Goal: Task Accomplishment & Management: Manage account settings

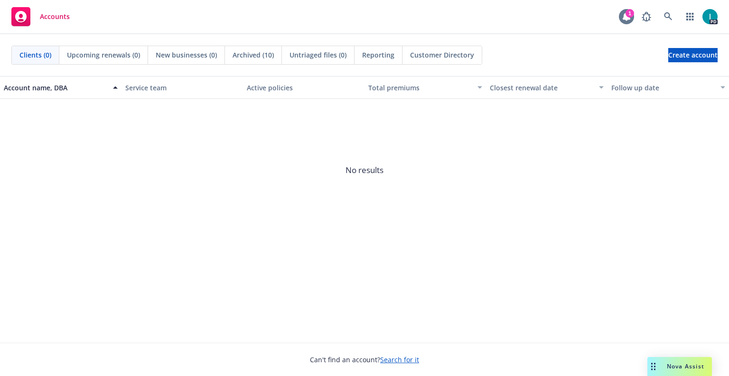
click at [629, 15] on div "1" at bounding box center [630, 13] width 9 height 9
click at [673, 17] on link at bounding box center [668, 16] width 19 height 19
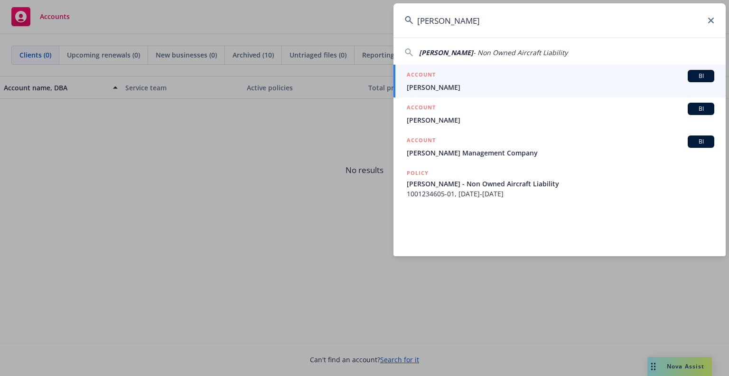
type input "[PERSON_NAME]"
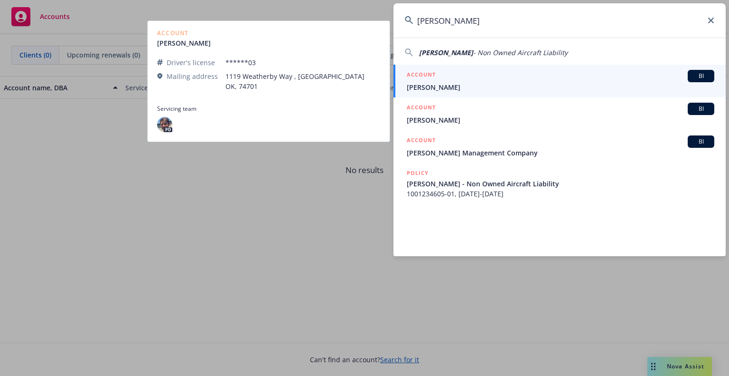
click at [460, 81] on div "ACCOUNT BI" at bounding box center [561, 76] width 308 height 12
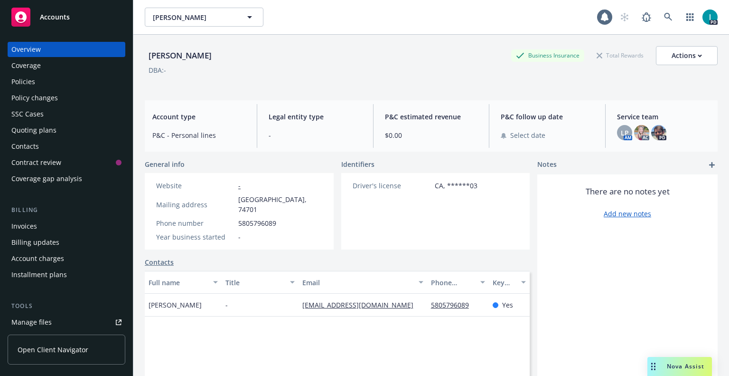
click at [52, 129] on div "Quoting plans" at bounding box center [33, 129] width 45 height 15
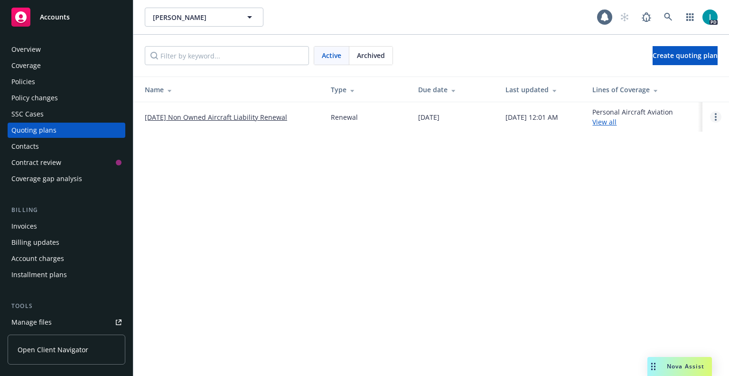
click at [712, 120] on link "Open options" at bounding box center [715, 116] width 11 height 11
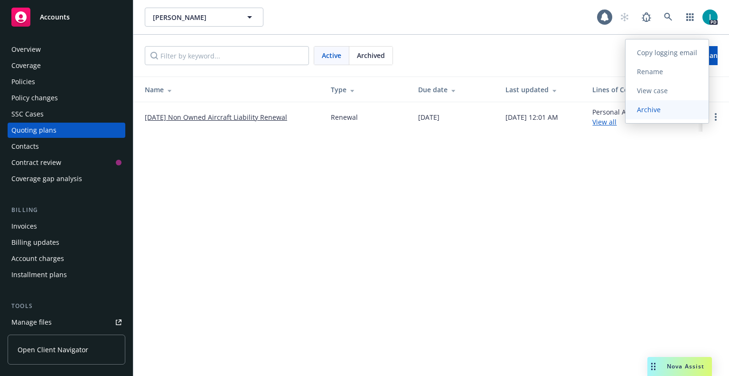
click at [661, 114] on link "Archive" at bounding box center [667, 109] width 83 height 19
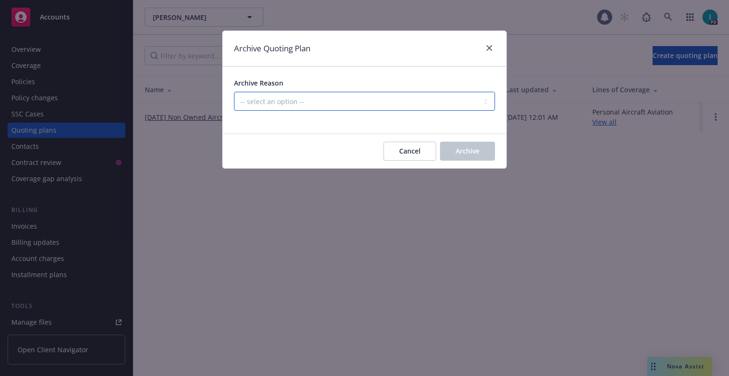
click at [313, 99] on select "-- select an option -- All policies in this renewal plan are auto-renewed Creat…" at bounding box center [364, 101] width 261 height 19
select select "ARCHIVED_RENEWAL_CANCELED"
click at [234, 92] on select "-- select an option -- All policies in this renewal plan are auto-renewed Creat…" at bounding box center [364, 101] width 261 height 19
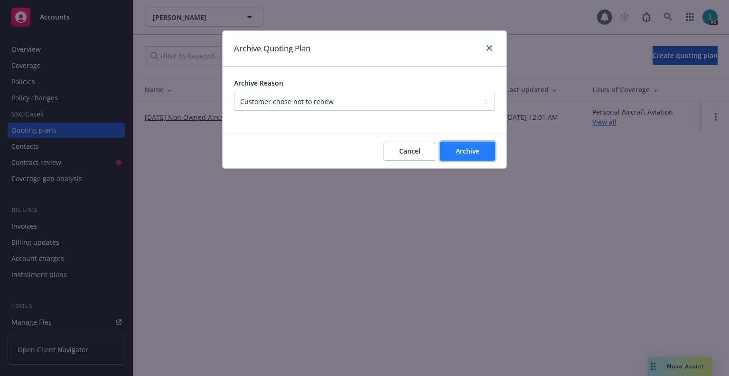
click at [460, 148] on span "Archive" at bounding box center [468, 150] width 24 height 9
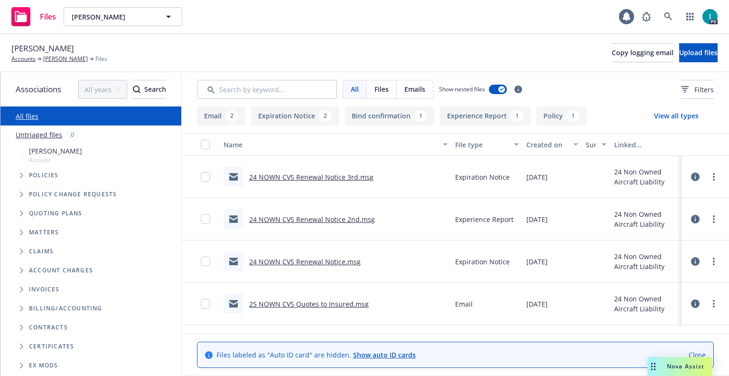
click at [290, 176] on link "24 NOWN CVS Renewal Notice 3rd.msg" at bounding box center [311, 176] width 124 height 9
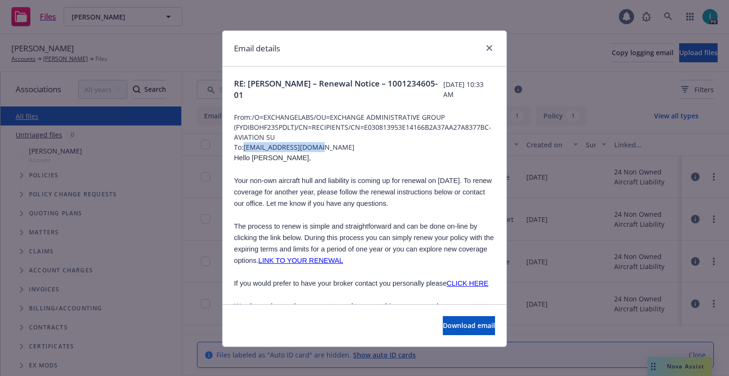
drag, startPoint x: 329, startPoint y: 150, endPoint x: 244, endPoint y: 148, distance: 85.9
click at [244, 148] on span "To: [EMAIL_ADDRESS][DOMAIN_NAME]" at bounding box center [364, 147] width 261 height 10
copy span "[EMAIL_ADDRESS][DOMAIN_NAME]"
click at [258, 158] on span "Hello [PERSON_NAME]," at bounding box center [272, 158] width 77 height 8
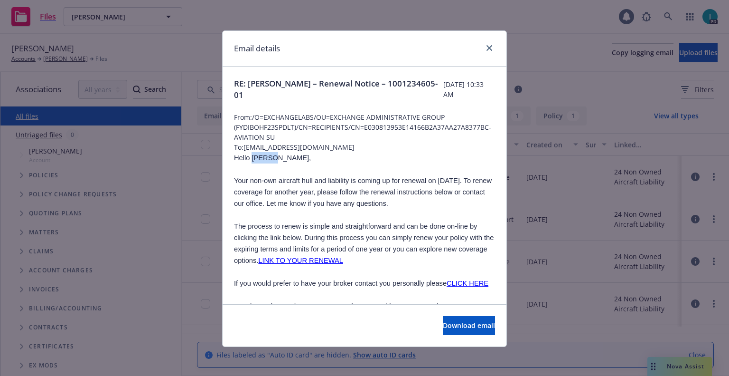
copy span "Brycen"
click at [484, 48] on link "close" at bounding box center [489, 47] width 11 height 11
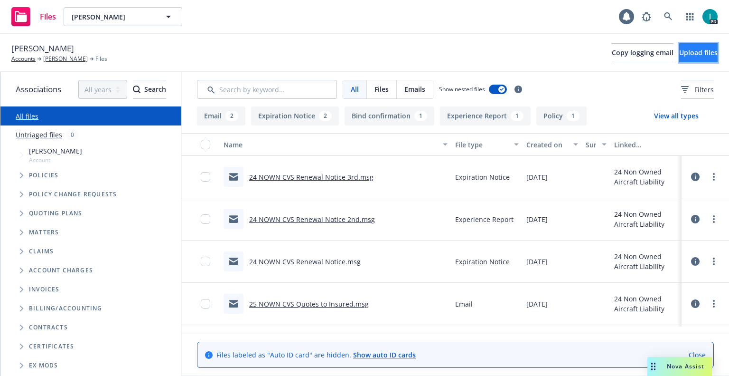
click at [679, 53] on span "Upload files" at bounding box center [698, 52] width 38 height 9
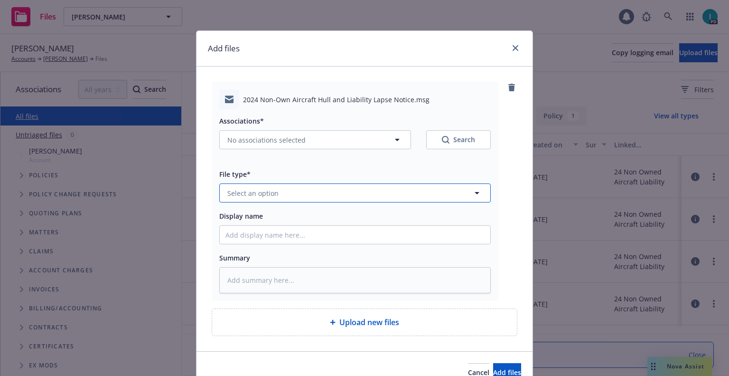
click at [276, 185] on button "Select an option" at bounding box center [355, 192] width 272 height 19
type input "ex"
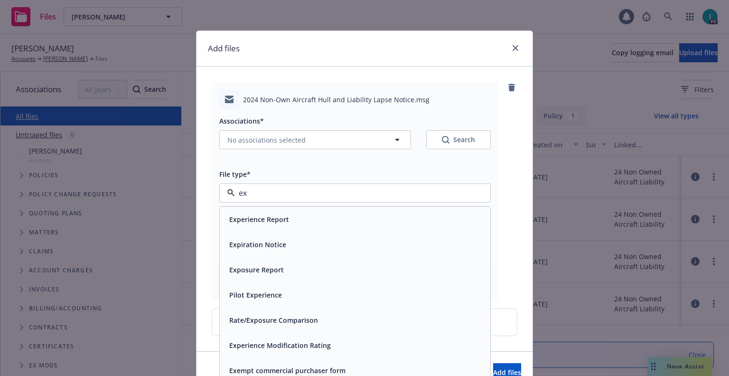
click at [262, 243] on span "Expiration Notice" at bounding box center [257, 244] width 57 height 10
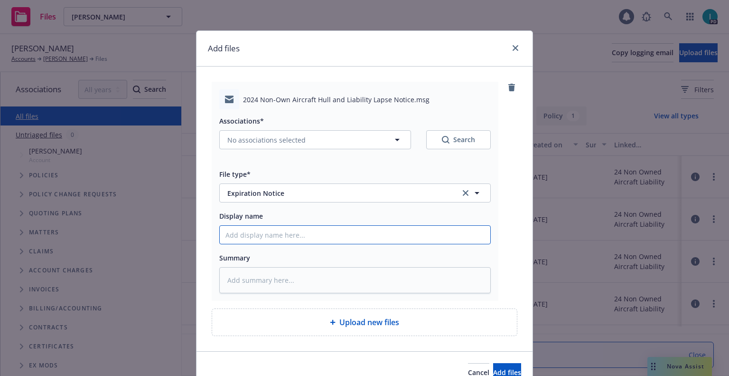
click at [262, 239] on input "Display name" at bounding box center [355, 235] width 271 height 18
type textarea "x"
type input "2"
type textarea "x"
type input "24"
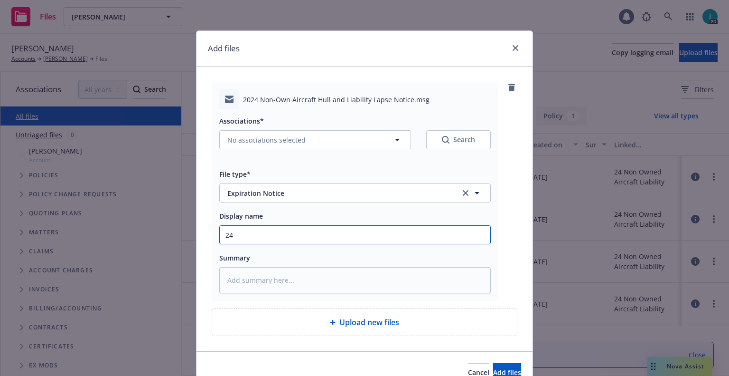
type textarea "x"
type input "24 NOWN CVS Lapse Notice"
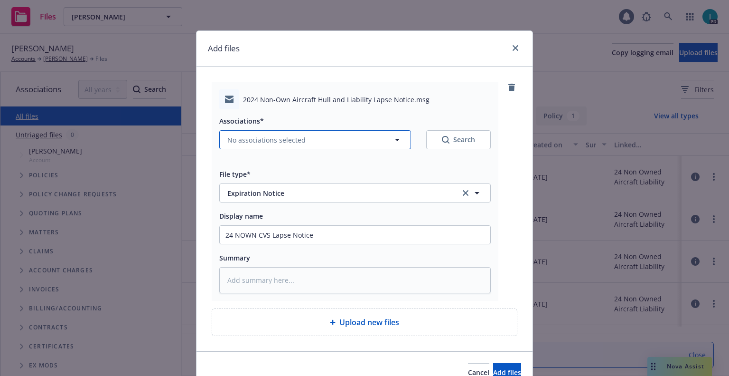
click at [249, 133] on button "No associations selected" at bounding box center [315, 139] width 192 height 19
type textarea "x"
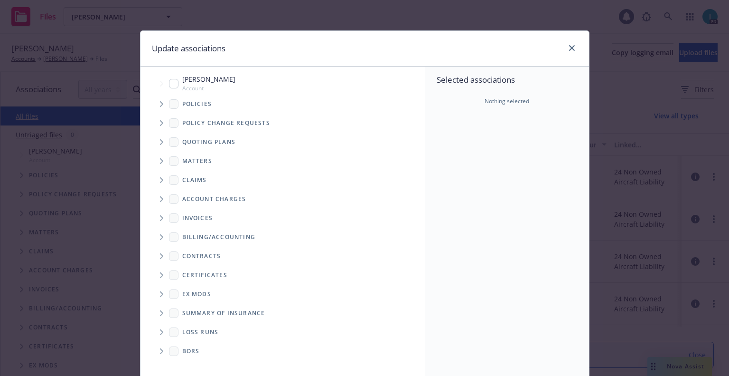
click at [154, 108] on span "Tree Example" at bounding box center [161, 103] width 15 height 15
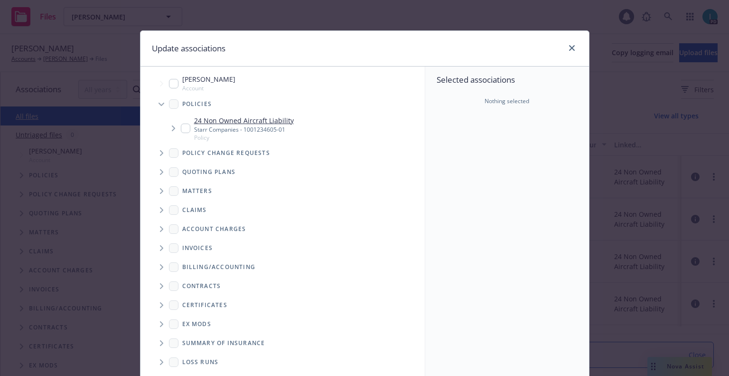
click at [181, 129] on input "Tree Example" at bounding box center [185, 127] width 9 height 9
checkbox input "true"
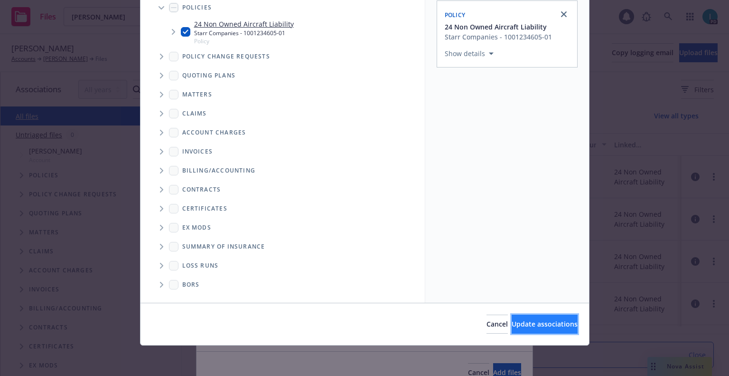
click at [517, 323] on span "Update associations" at bounding box center [545, 323] width 66 height 9
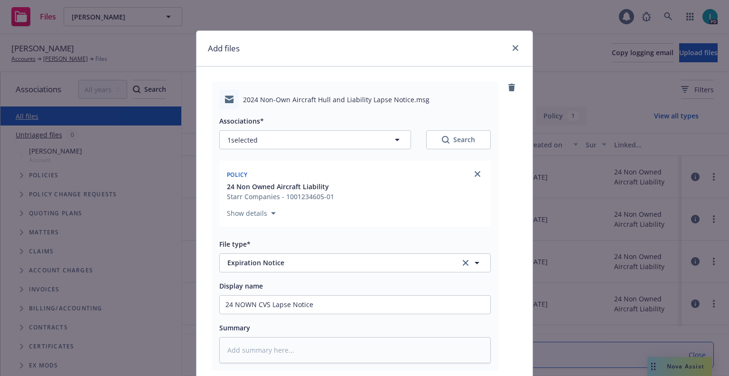
scroll to position [118, 0]
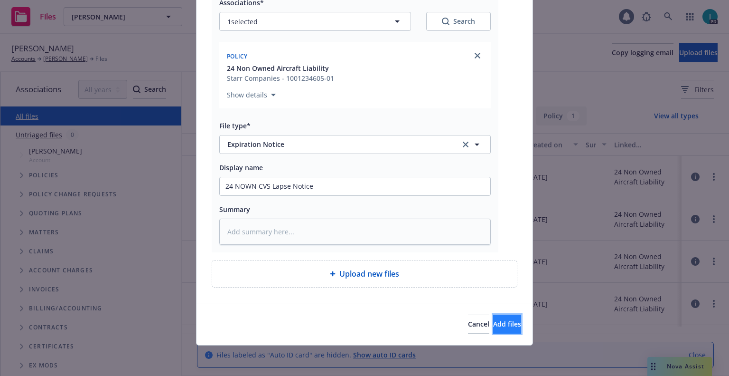
click at [500, 329] on button "Add files" at bounding box center [507, 323] width 28 height 19
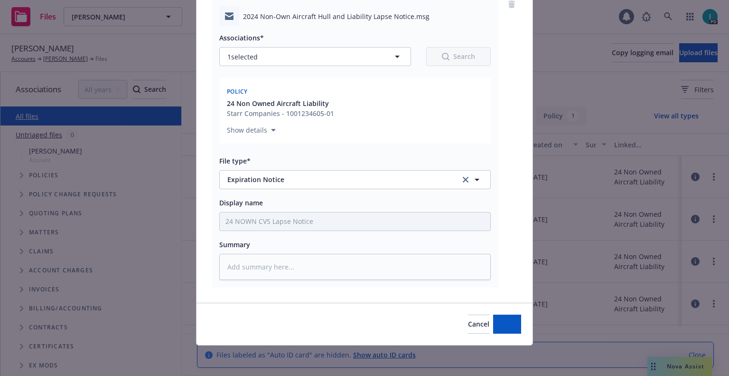
scroll to position [83, 0]
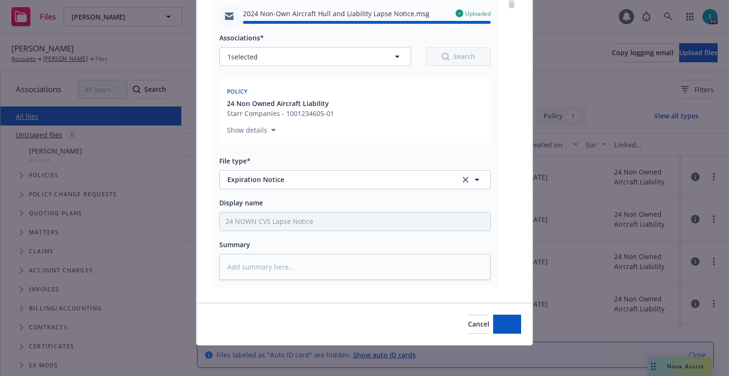
type textarea "x"
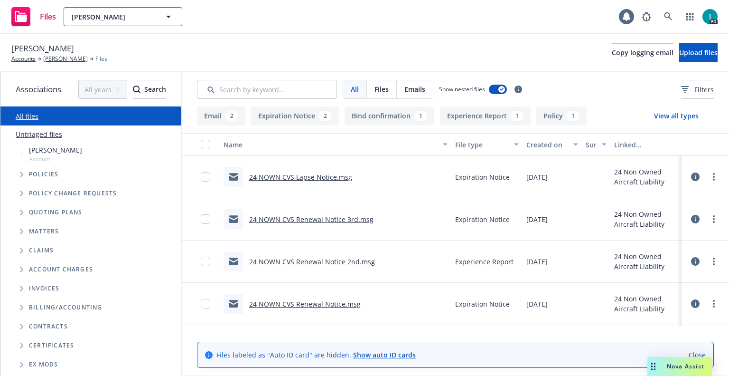
click at [127, 19] on span "[PERSON_NAME]" at bounding box center [113, 17] width 82 height 10
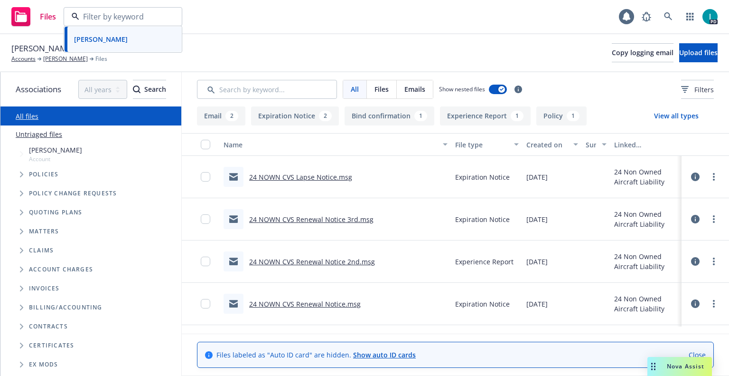
paste input "Derek Dwight"
type input "Derek Dwight"
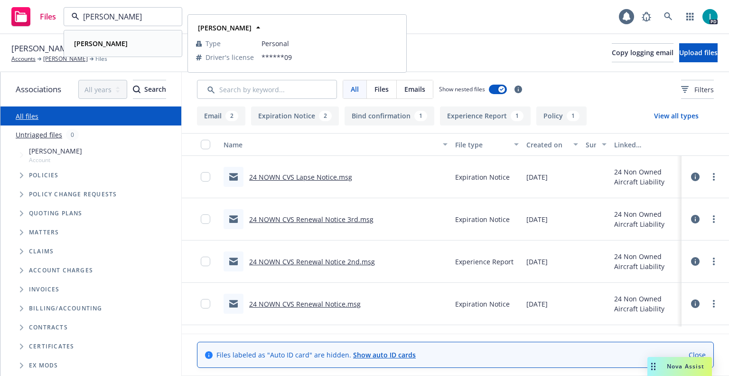
click at [102, 42] on strong "Derek Dwight" at bounding box center [101, 43] width 54 height 9
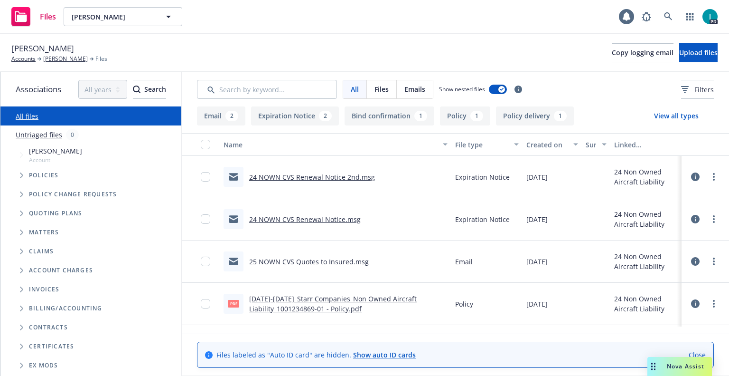
click at [705, 175] on div at bounding box center [705, 176] width 28 height 19
click at [714, 175] on icon "more" at bounding box center [714, 177] width 2 height 8
click at [658, 213] on link "Download" at bounding box center [671, 215] width 94 height 19
click at [679, 59] on button "Upload files" at bounding box center [698, 52] width 38 height 19
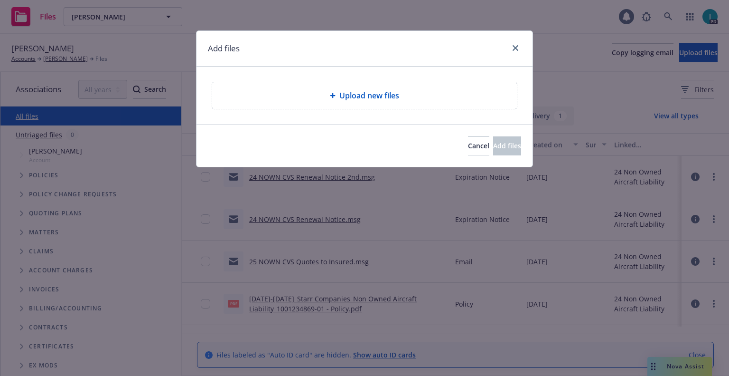
type textarea "x"
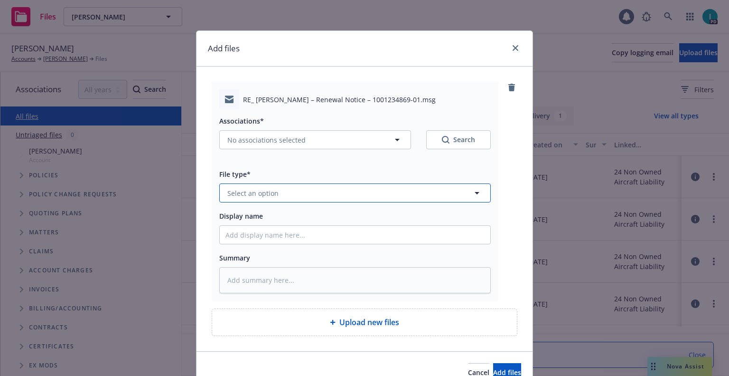
click at [247, 194] on span "Select an option" at bounding box center [252, 193] width 51 height 10
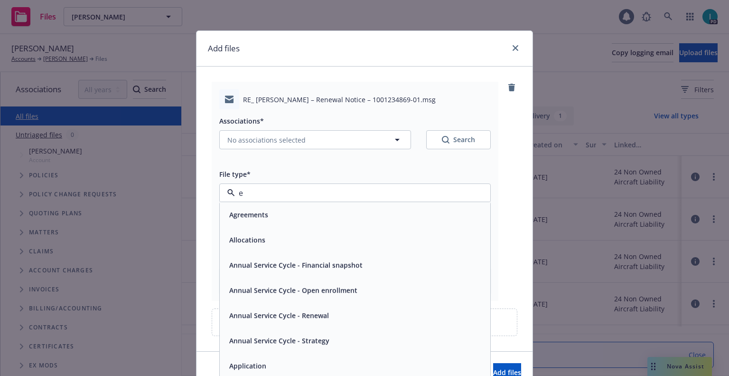
type input "ex"
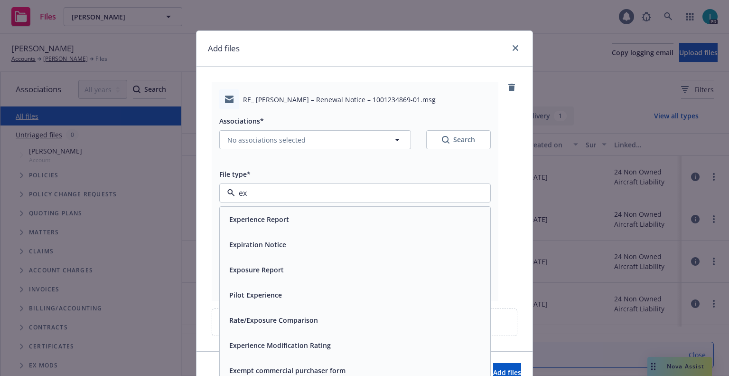
click at [268, 242] on span "Expiration Notice" at bounding box center [257, 244] width 57 height 10
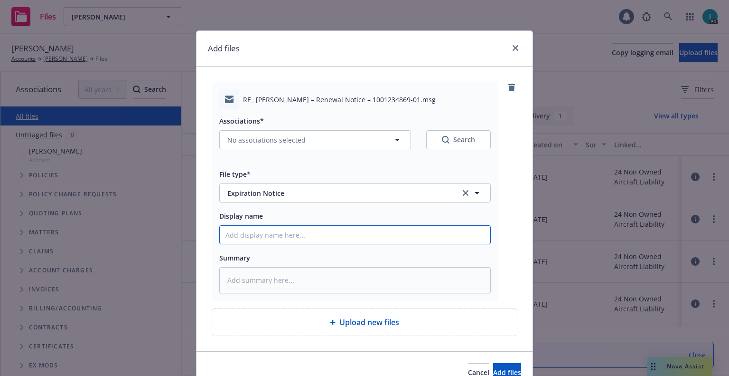
click at [271, 232] on input "Display name" at bounding box center [355, 235] width 271 height 18
type textarea "x"
type input "2"
type textarea "x"
type input "24"
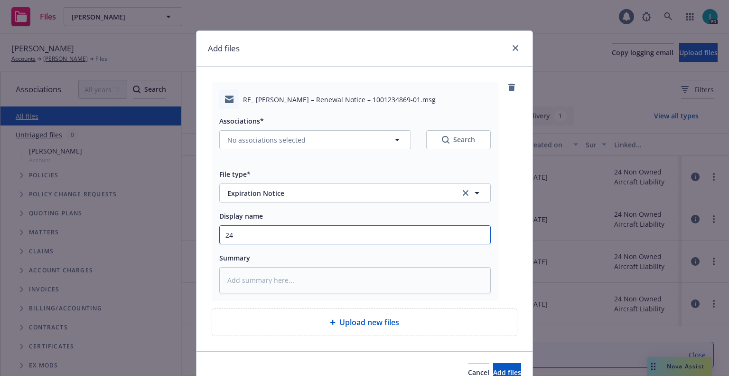
type textarea "x"
type input "24 NOWN CVS Renewal Notice 3rd"
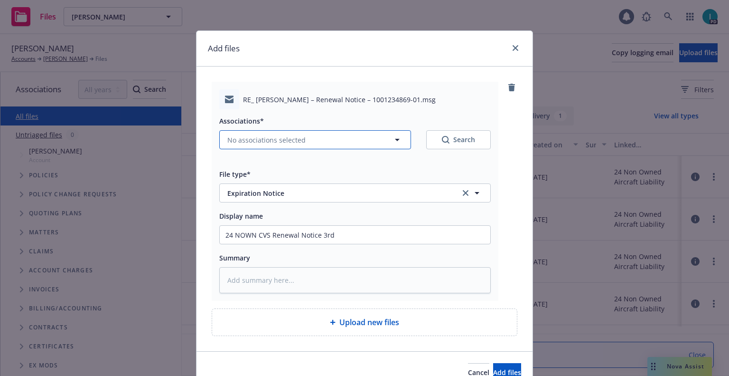
click at [261, 141] on span "No associations selected" at bounding box center [266, 140] width 78 height 10
type textarea "x"
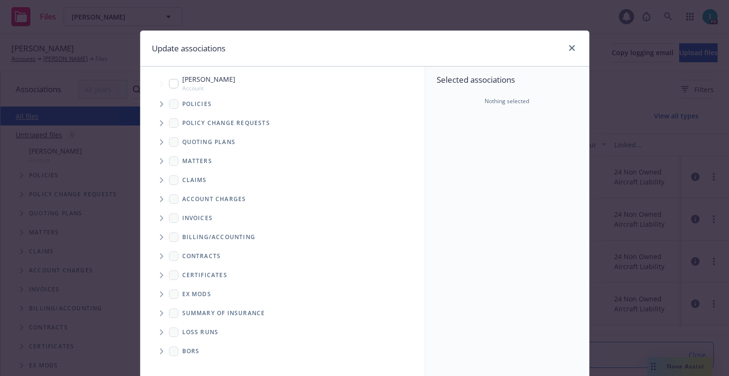
click at [155, 104] on span "Tree Example" at bounding box center [161, 103] width 15 height 15
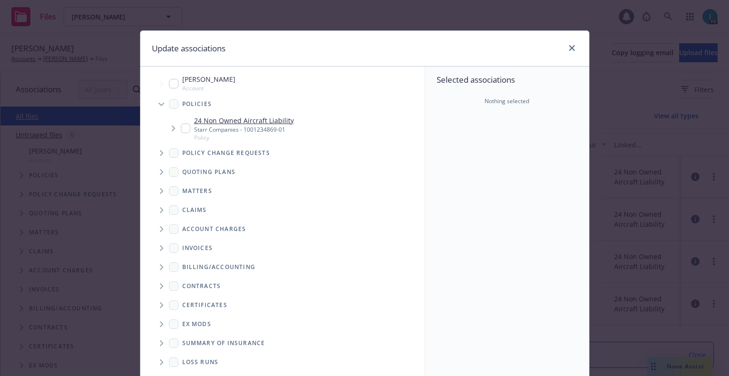
click at [183, 131] on input "Tree Example" at bounding box center [185, 127] width 9 height 9
checkbox input "true"
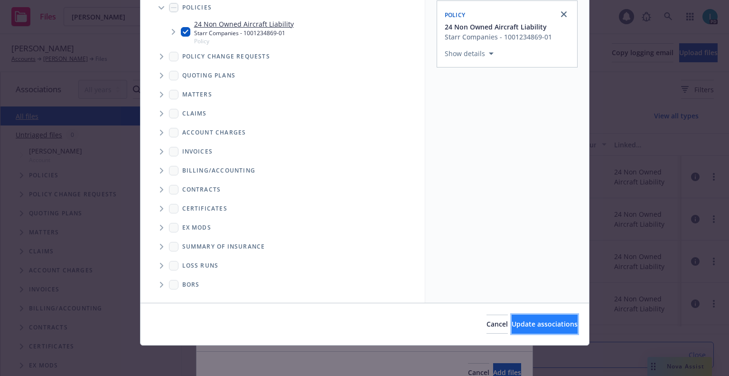
click at [542, 327] on span "Update associations" at bounding box center [545, 323] width 66 height 9
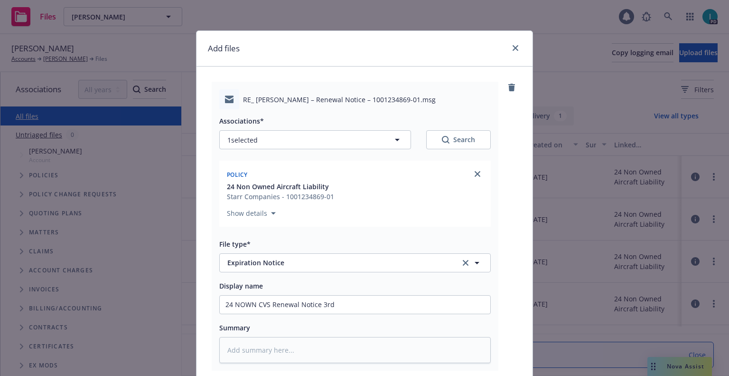
scroll to position [118, 0]
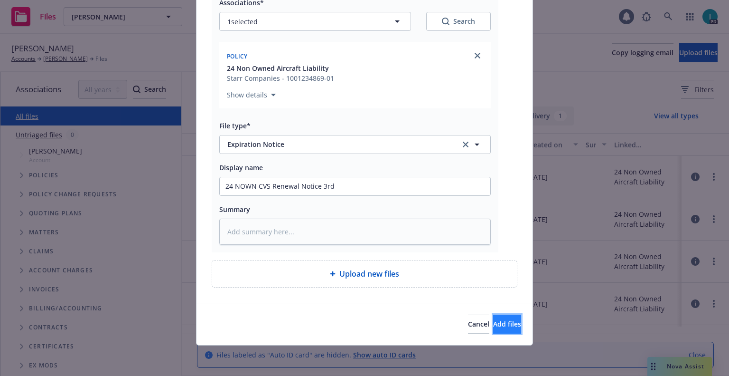
click at [493, 318] on button "Add files" at bounding box center [507, 323] width 28 height 19
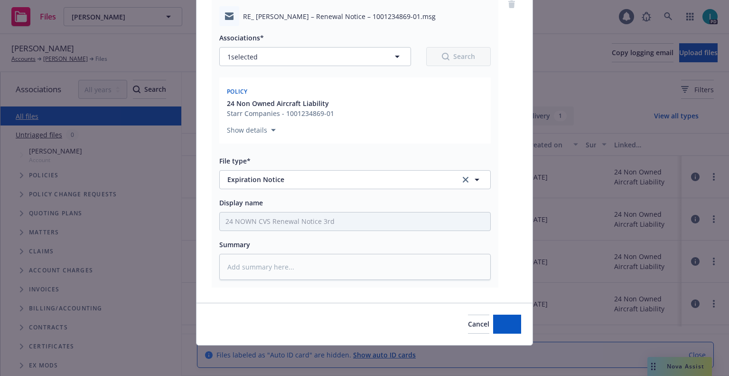
scroll to position [83, 0]
type textarea "x"
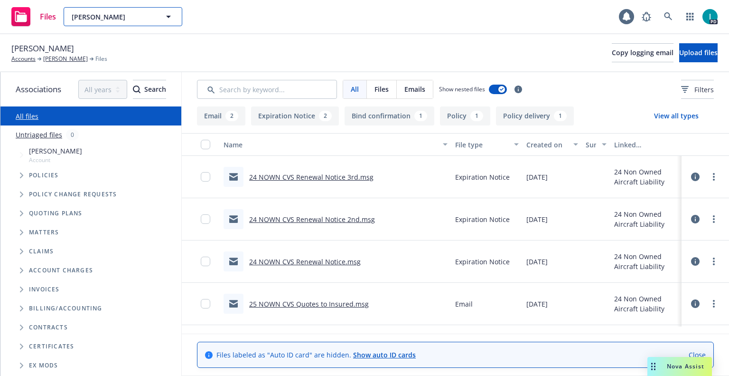
click at [95, 16] on span "Derek Dwight" at bounding box center [113, 17] width 82 height 10
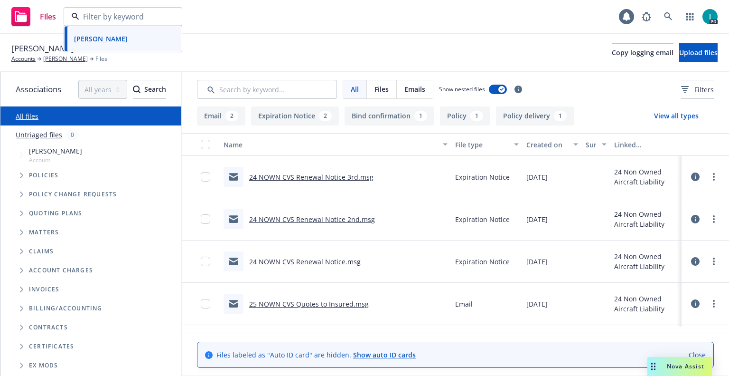
paste input "Julian Rossi"
type input "Julian Rossi"
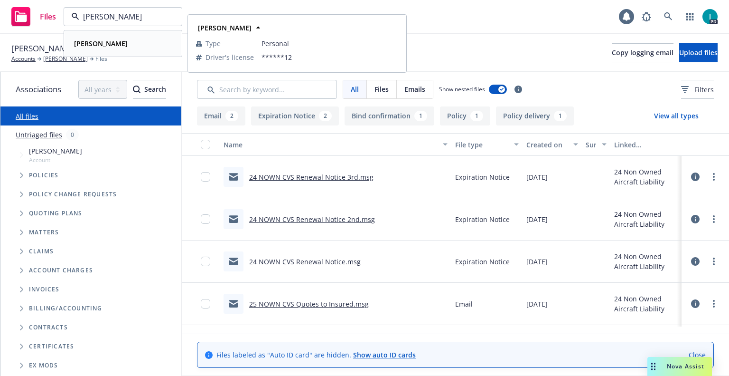
click at [132, 49] on div "Julian Rossi" at bounding box center [122, 44] width 105 height 14
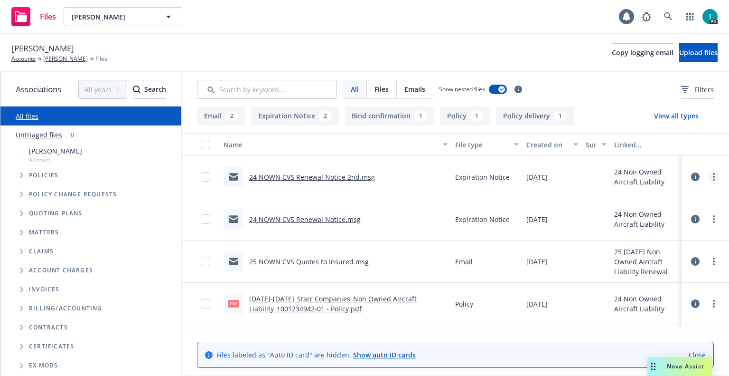
click at [713, 176] on icon "more" at bounding box center [714, 177] width 2 height 8
click at [657, 213] on link "Download" at bounding box center [671, 215] width 94 height 19
click at [679, 52] on span "Upload files" at bounding box center [698, 52] width 38 height 9
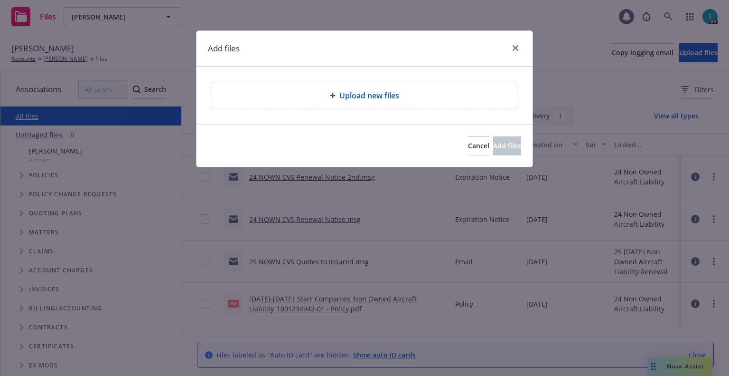
type textarea "x"
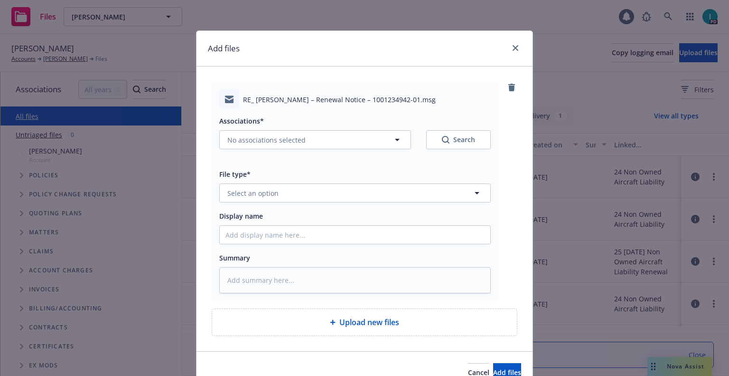
click at [270, 180] on div "File type* Select an option" at bounding box center [355, 185] width 272 height 34
click at [271, 185] on button "Select an option" at bounding box center [355, 192] width 272 height 19
type input "ex"
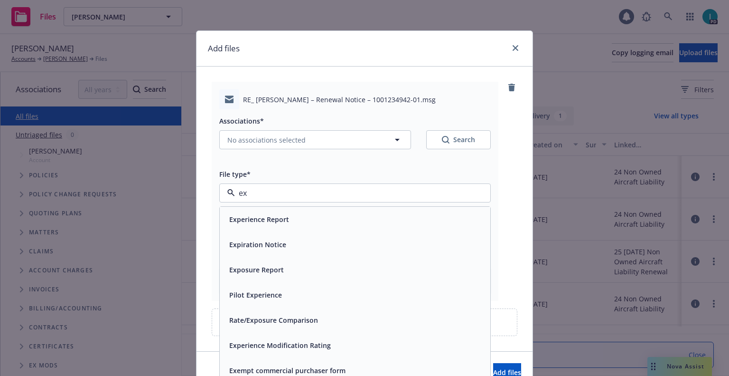
click at [267, 243] on span "Expiration Notice" at bounding box center [257, 244] width 57 height 10
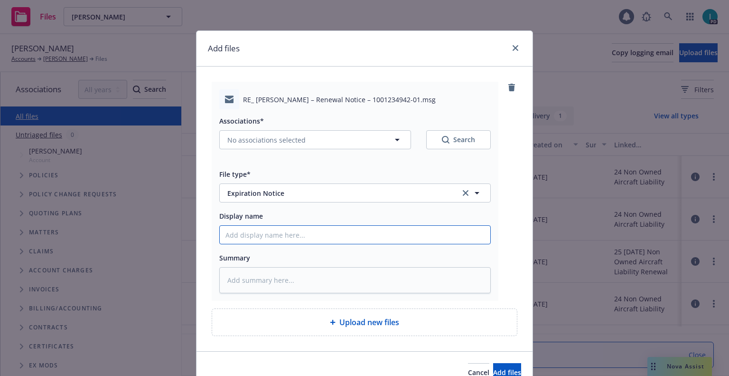
click at [267, 243] on input "Display name" at bounding box center [355, 235] width 271 height 18
type textarea "x"
type input "2"
type textarea "x"
type input "24"
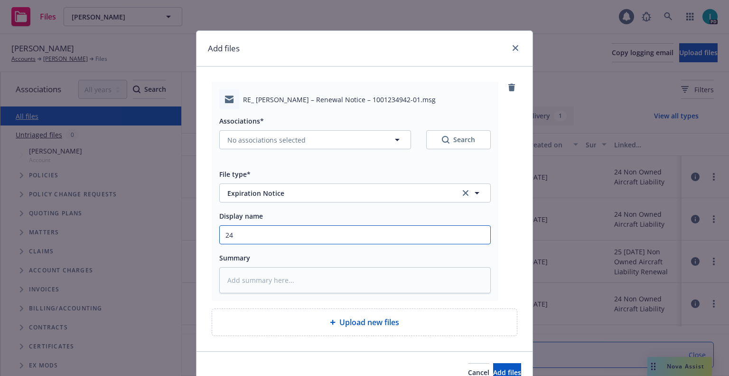
type textarea "x"
type input "24 NOWN CVS Renewal Notice 3rd"
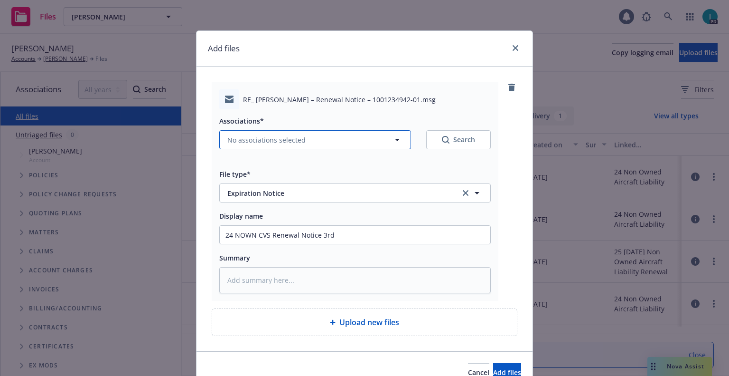
click at [281, 143] on span "No associations selected" at bounding box center [266, 140] width 78 height 10
type textarea "x"
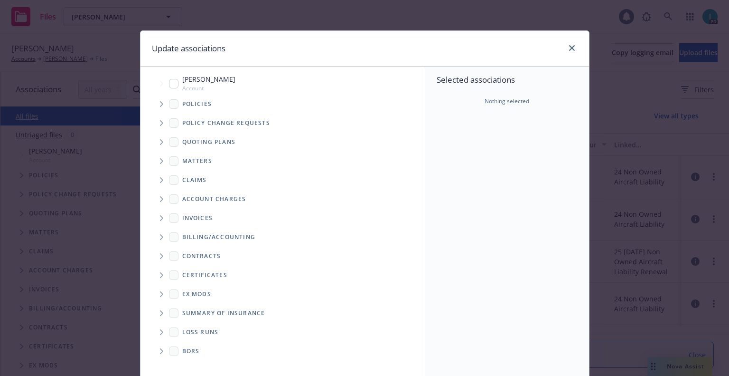
click at [158, 108] on span "Tree Example" at bounding box center [161, 103] width 15 height 15
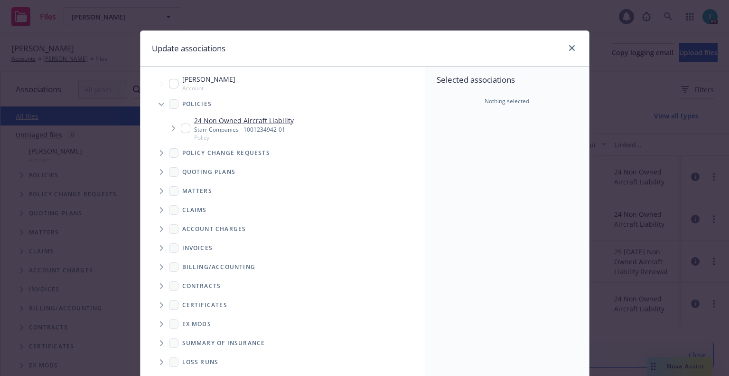
click at [181, 129] on input "Tree Example" at bounding box center [185, 127] width 9 height 9
checkbox input "true"
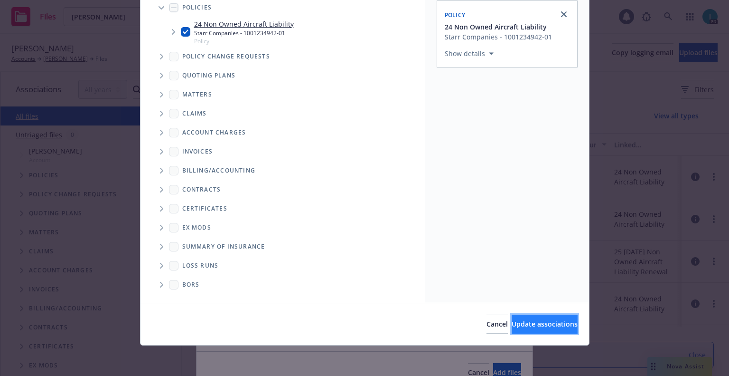
click at [519, 319] on button "Update associations" at bounding box center [545, 323] width 66 height 19
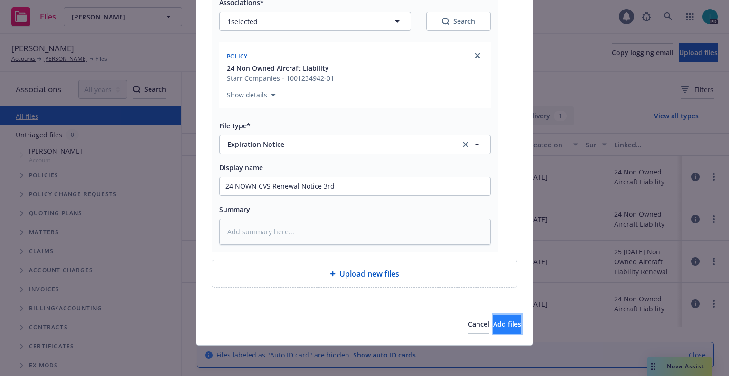
click at [509, 321] on button "Add files" at bounding box center [507, 323] width 28 height 19
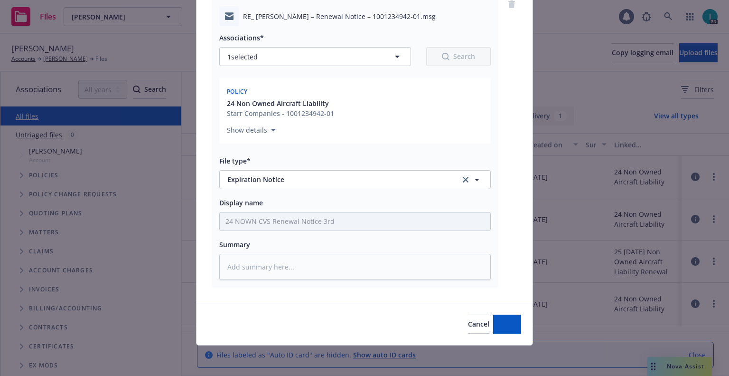
type textarea "x"
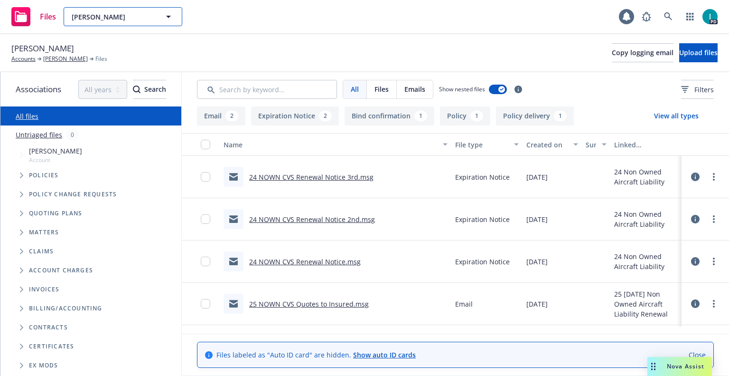
click at [129, 16] on span "Julian Rossi" at bounding box center [113, 17] width 82 height 10
paste input "Raymond Lau"
type input "Raymond Lau"
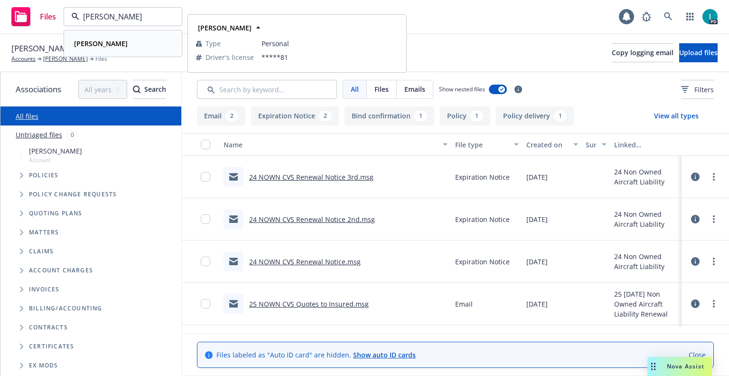
click at [127, 44] on div "Raymond Lau" at bounding box center [122, 44] width 105 height 14
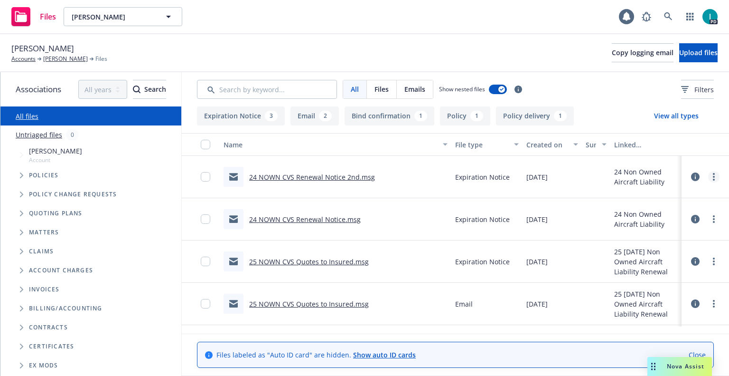
click at [713, 177] on circle "more" at bounding box center [714, 177] width 2 height 2
drag, startPoint x: 645, startPoint y: 211, endPoint x: 654, endPoint y: 193, distance: 19.5
click at [645, 211] on link "Download" at bounding box center [671, 215] width 94 height 19
click at [681, 51] on span "Upload files" at bounding box center [698, 52] width 38 height 9
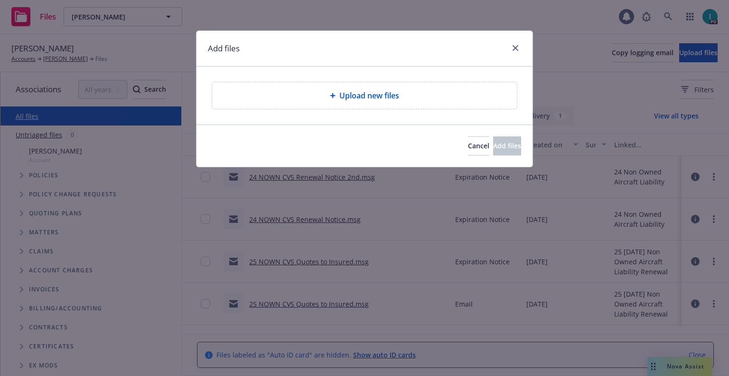
type textarea "x"
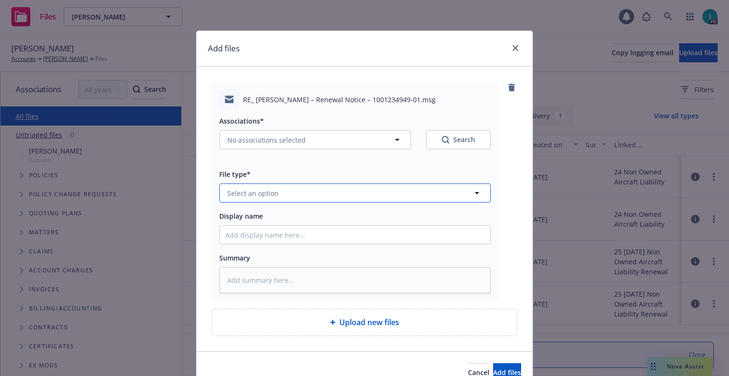
click at [276, 198] on button "Select an option" at bounding box center [355, 192] width 272 height 19
type input "ex"
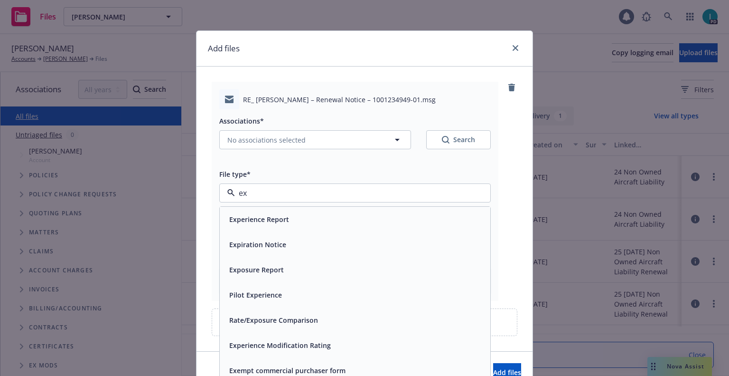
click at [274, 245] on span "Expiration Notice" at bounding box center [257, 244] width 57 height 10
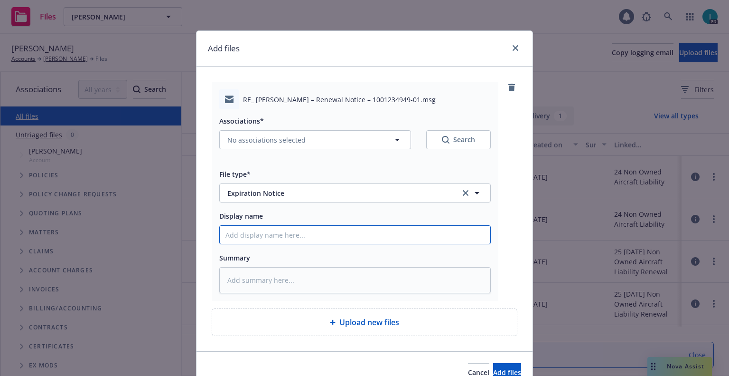
click at [277, 235] on input "Display name" at bounding box center [355, 235] width 271 height 18
type textarea "x"
type input "2"
type textarea "x"
type input "24"
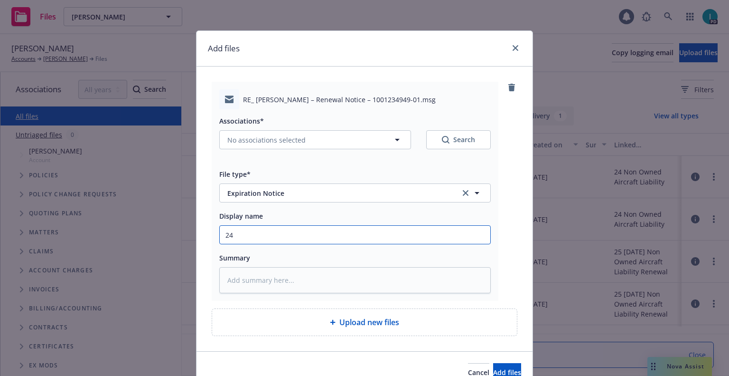
type textarea "x"
type input "24 NOWN CVS Renewal Notice 3rd"
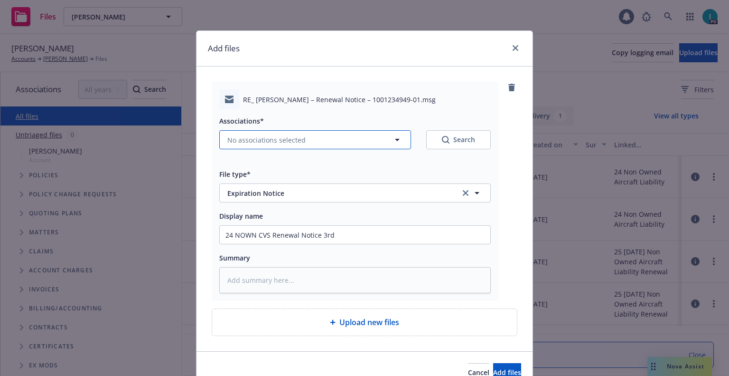
click at [289, 138] on span "No associations selected" at bounding box center [266, 140] width 78 height 10
type textarea "x"
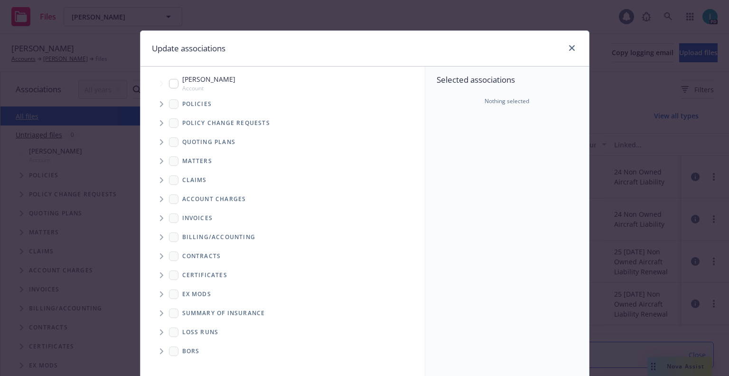
click at [162, 101] on span "Tree Example" at bounding box center [161, 103] width 15 height 15
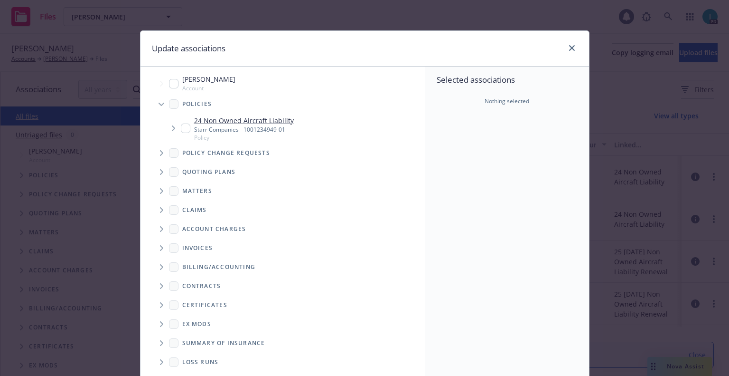
click at [181, 127] on input "Tree Example" at bounding box center [185, 127] width 9 height 9
checkbox input "true"
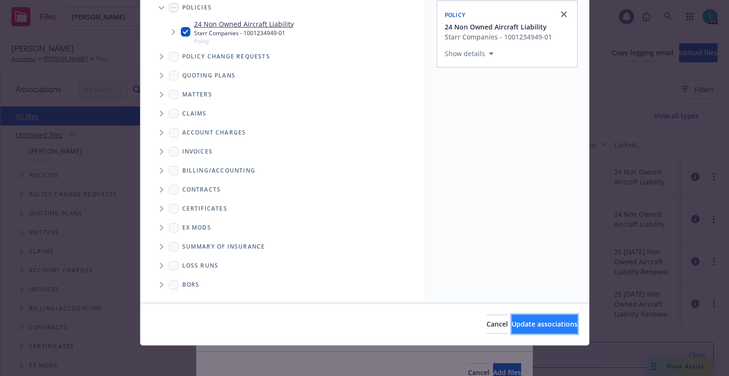
click at [512, 328] on span "Update associations" at bounding box center [545, 323] width 66 height 9
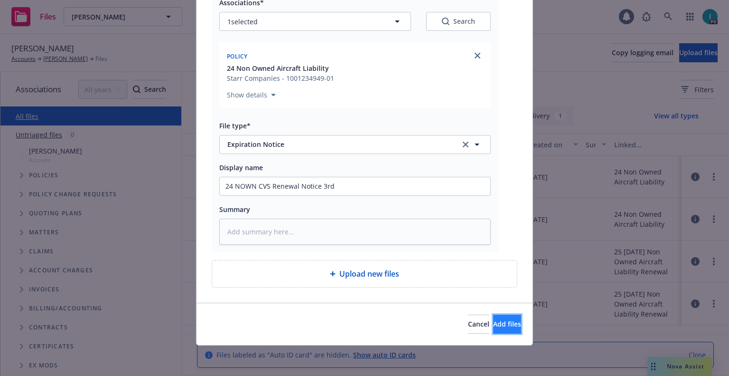
click at [493, 322] on span "Add files" at bounding box center [507, 323] width 28 height 9
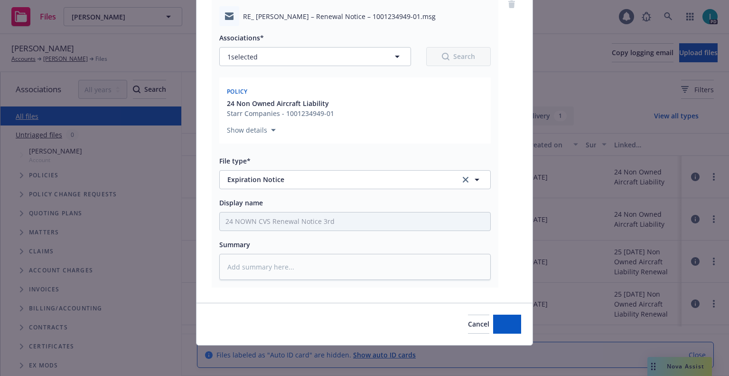
scroll to position [83, 0]
type textarea "x"
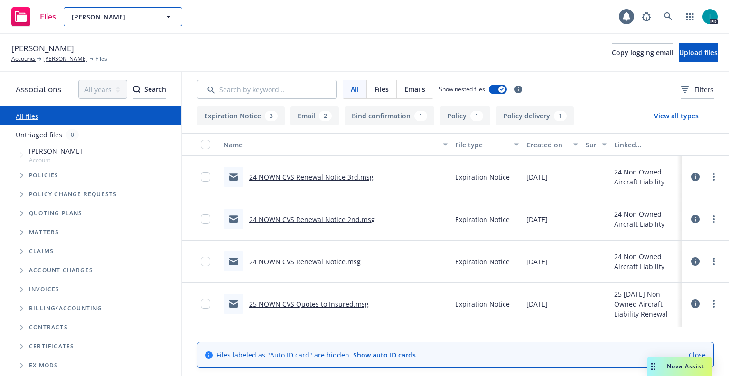
click at [103, 13] on span "Raymond Lau" at bounding box center [113, 17] width 82 height 10
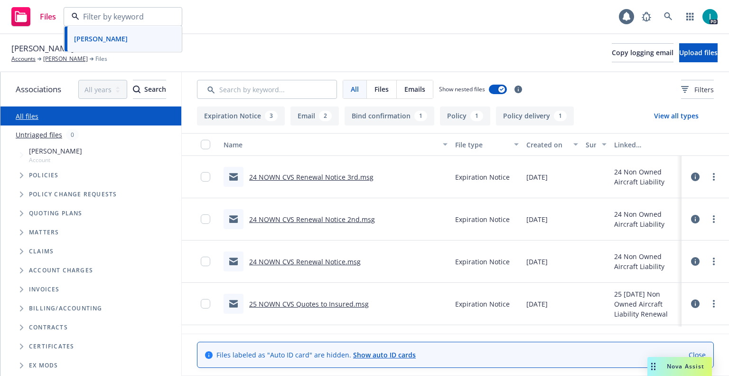
paste input "Piper Hechtl"
type input "Piper Hechtl"
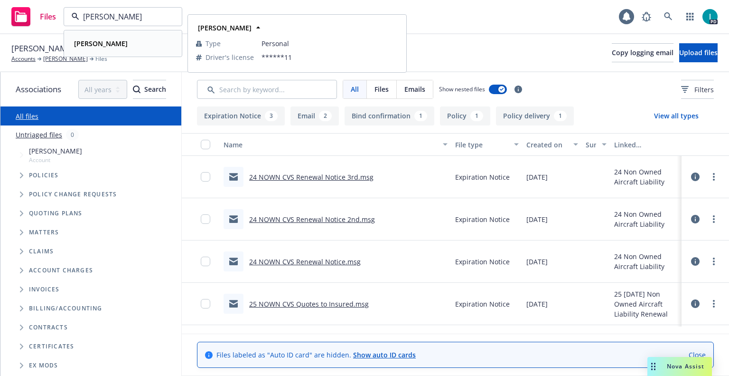
click at [119, 43] on div "Piper Hechtl" at bounding box center [122, 44] width 105 height 14
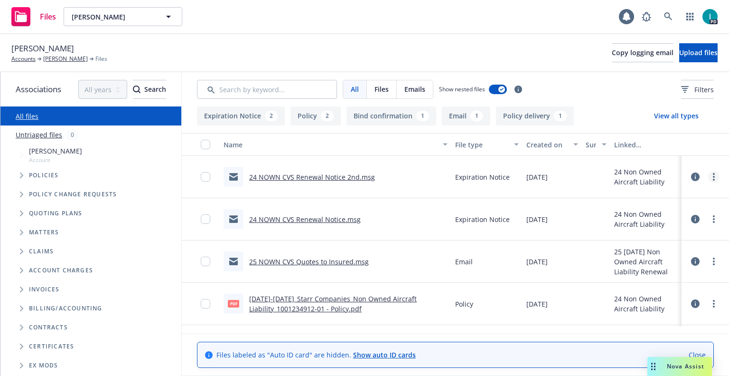
click at [715, 179] on link "more" at bounding box center [713, 176] width 11 height 11
click at [672, 214] on link "Download" at bounding box center [671, 215] width 94 height 19
click at [694, 45] on button "Upload files" at bounding box center [698, 52] width 38 height 19
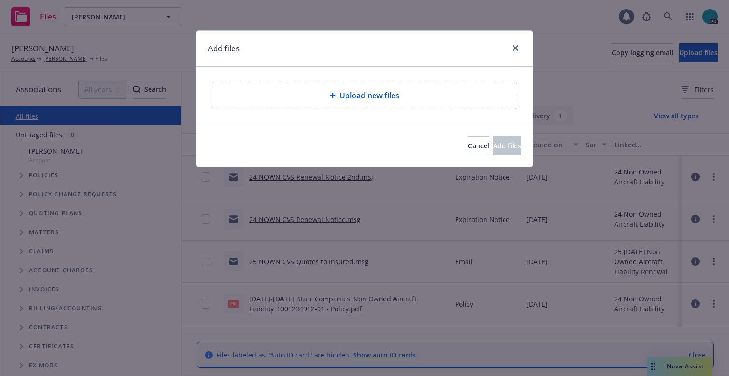
type textarea "x"
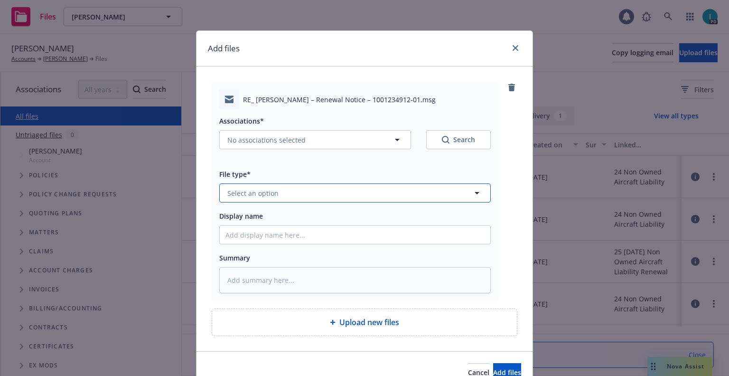
click at [299, 189] on button "Select an option" at bounding box center [355, 192] width 272 height 19
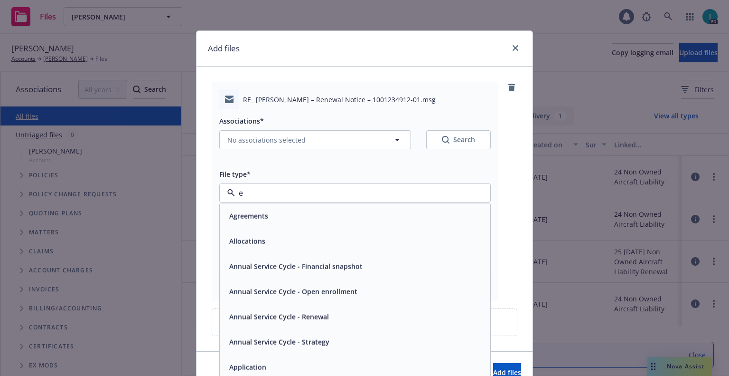
type input "ex"
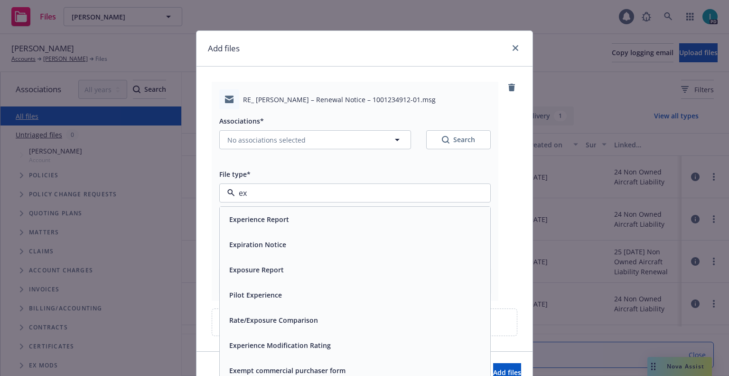
click at [275, 241] on span "Expiration Notice" at bounding box center [257, 244] width 57 height 10
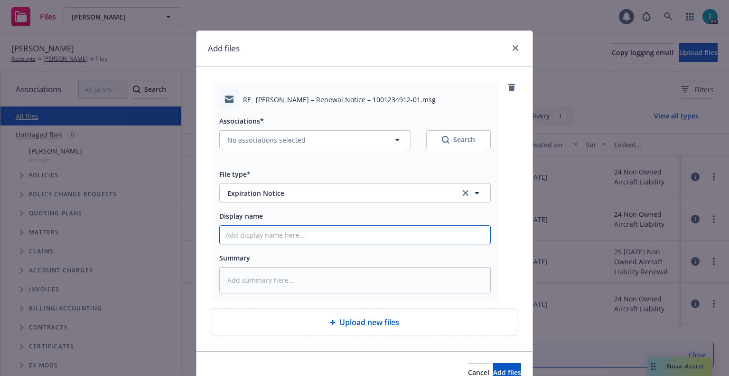
click at [277, 241] on input "Display name" at bounding box center [355, 235] width 271 height 18
type textarea "x"
type input "2"
type textarea "x"
type input "24"
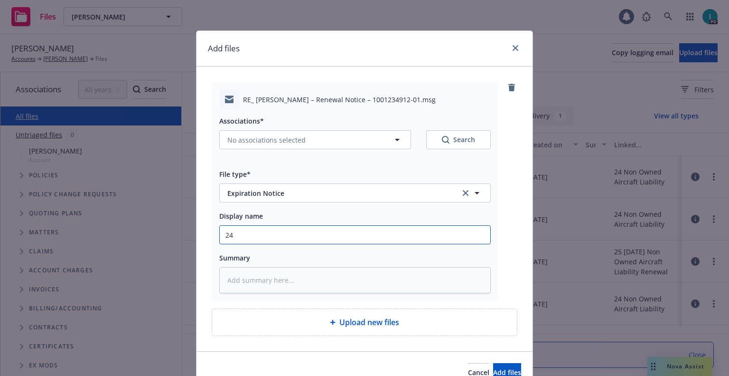
type textarea "x"
type input "24 NOWN CVS Renewal Notice 3rd"
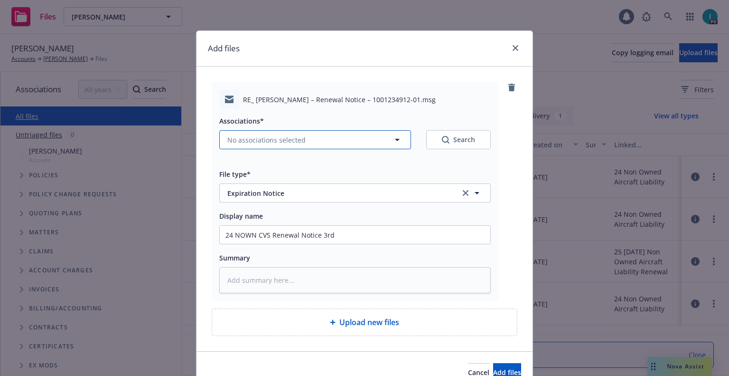
click at [287, 138] on span "No associations selected" at bounding box center [266, 140] width 78 height 10
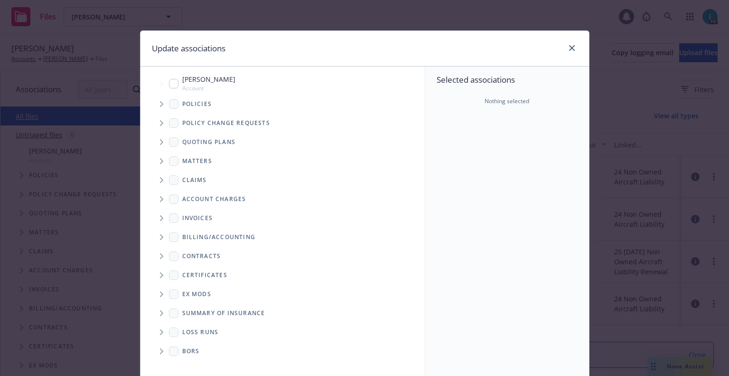
type textarea "x"
click at [161, 104] on span "Tree Example" at bounding box center [161, 103] width 15 height 15
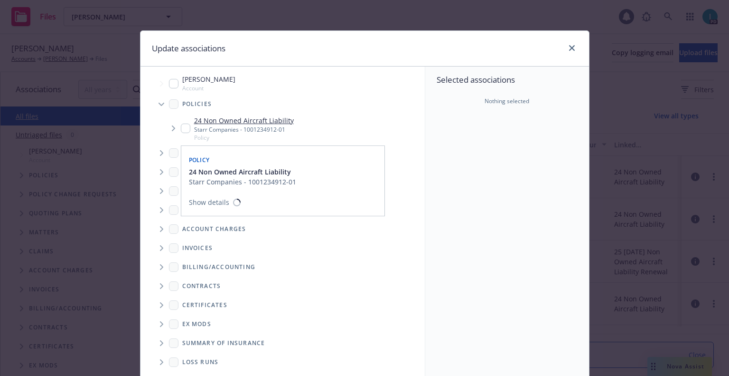
click at [183, 127] on input "Tree Example" at bounding box center [185, 127] width 9 height 9
checkbox input "true"
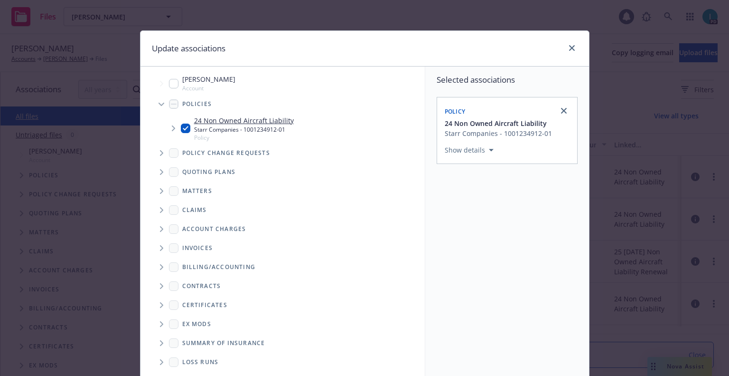
scroll to position [96, 0]
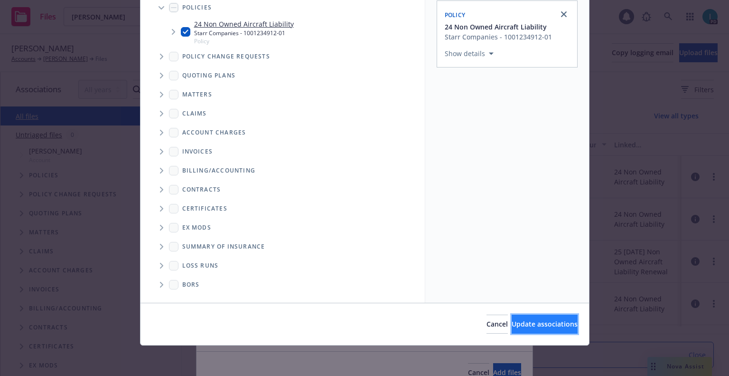
click at [520, 322] on span "Update associations" at bounding box center [545, 323] width 66 height 9
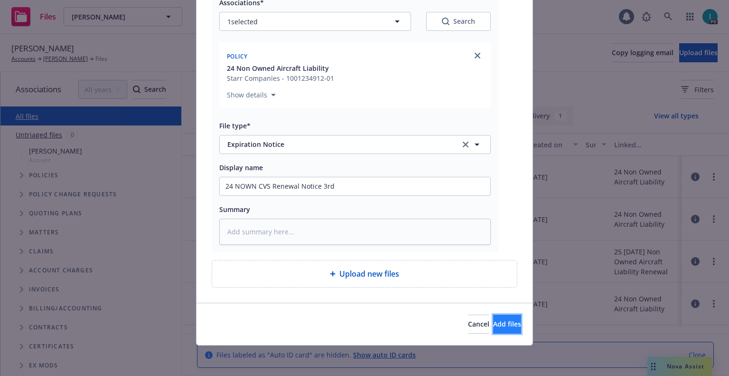
click at [499, 330] on button "Add files" at bounding box center [507, 323] width 28 height 19
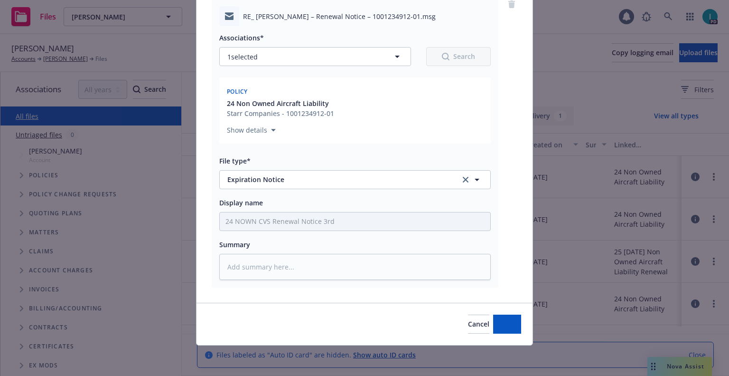
scroll to position [83, 0]
type textarea "x"
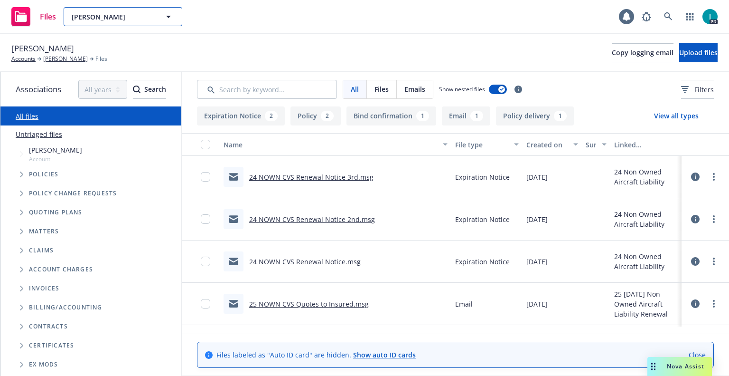
click at [140, 22] on button "Piper Hechtl" at bounding box center [123, 16] width 119 height 19
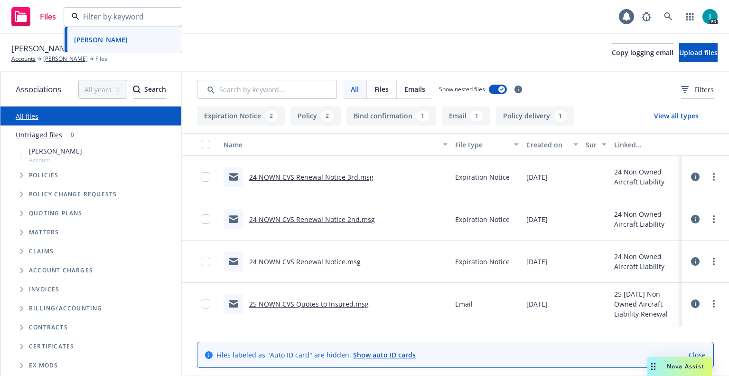
paste input "Allison Bingham"
type input "Allison Bingham"
click at [122, 38] on span "Allison Bingham" at bounding box center [101, 43] width 54 height 10
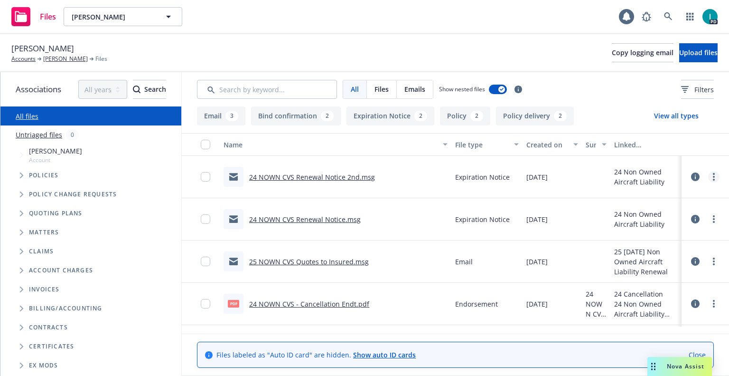
click at [713, 178] on icon "more" at bounding box center [714, 177] width 2 height 8
click at [681, 210] on link "Download" at bounding box center [671, 215] width 94 height 19
click at [688, 60] on button "Upload files" at bounding box center [698, 52] width 38 height 19
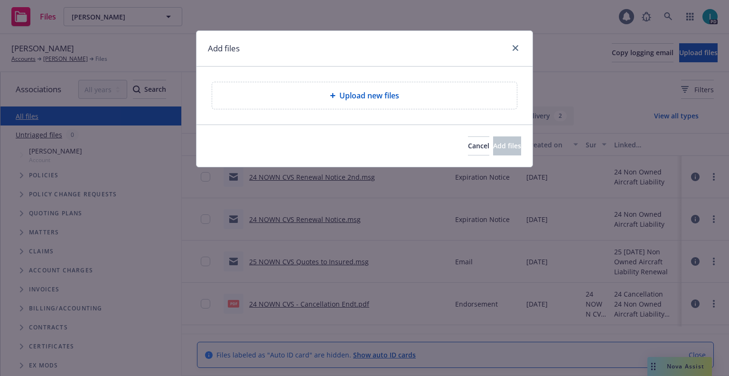
type textarea "x"
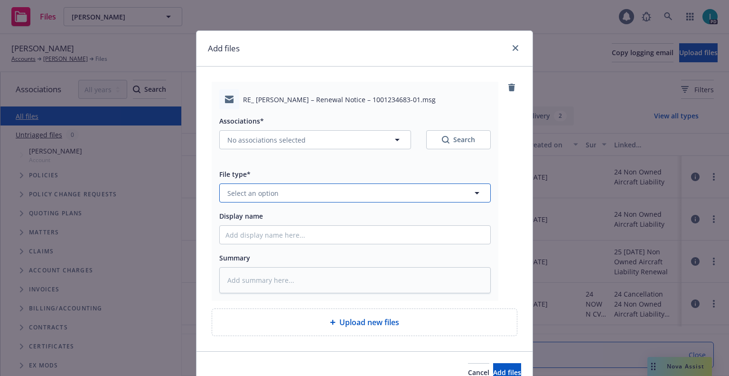
click at [291, 187] on button "Select an option" at bounding box center [355, 192] width 272 height 19
type input "ex"
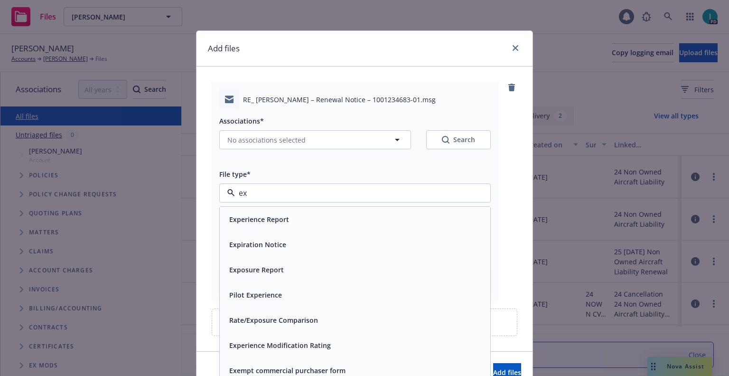
click at [261, 239] on div "Expiration Notice" at bounding box center [257, 244] width 63 height 14
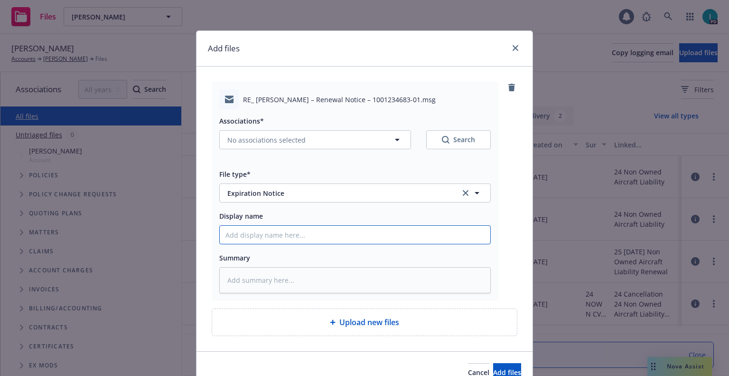
click at [262, 233] on input "Display name" at bounding box center [355, 235] width 271 height 18
type textarea "x"
type input "2"
type textarea "x"
type input "24"
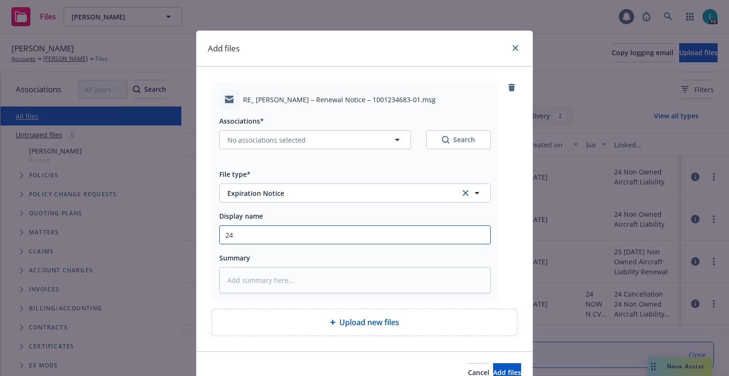
type textarea "x"
type input "24 NOWN CVS Renewal Notice 3rd"
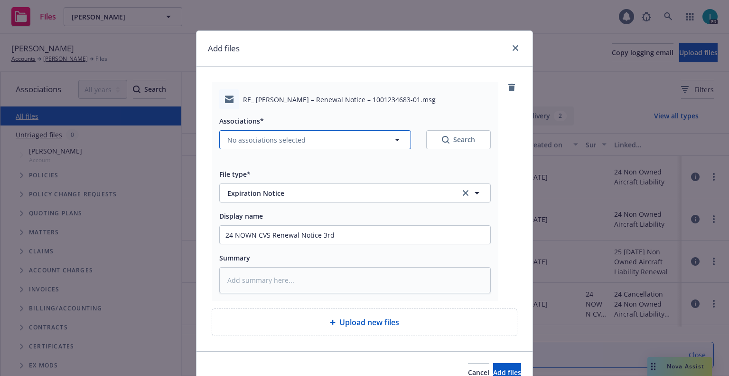
click at [237, 137] on span "No associations selected" at bounding box center [266, 140] width 78 height 10
type textarea "x"
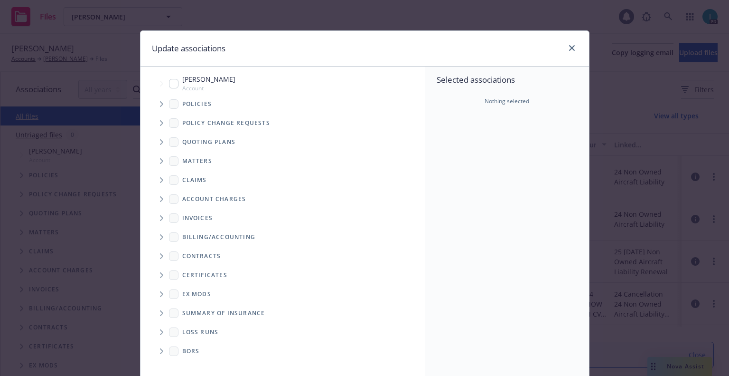
click at [160, 104] on span "Tree Example" at bounding box center [161, 103] width 15 height 15
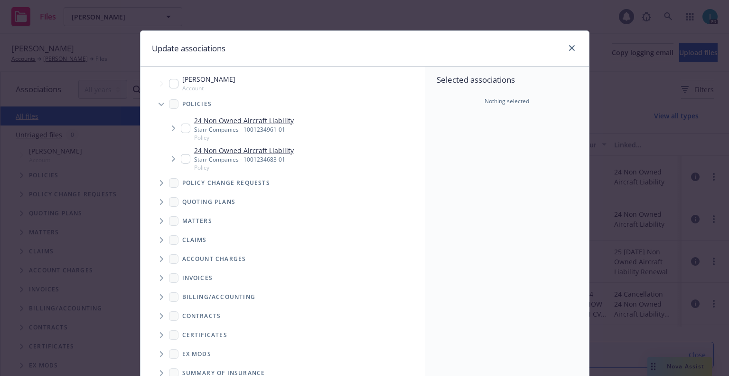
click at [181, 128] on input "Tree Example" at bounding box center [185, 127] width 9 height 9
checkbox input "true"
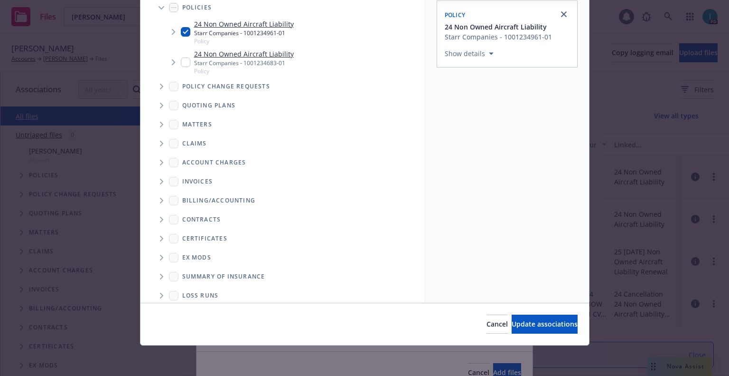
click at [520, 313] on div "Cancel Update associations" at bounding box center [365, 323] width 449 height 42
click at [521, 317] on button "Update associations" at bounding box center [545, 323] width 66 height 19
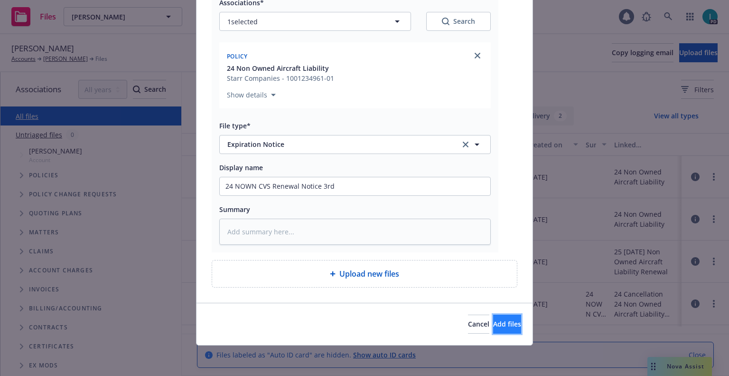
click at [496, 317] on button "Add files" at bounding box center [507, 323] width 28 height 19
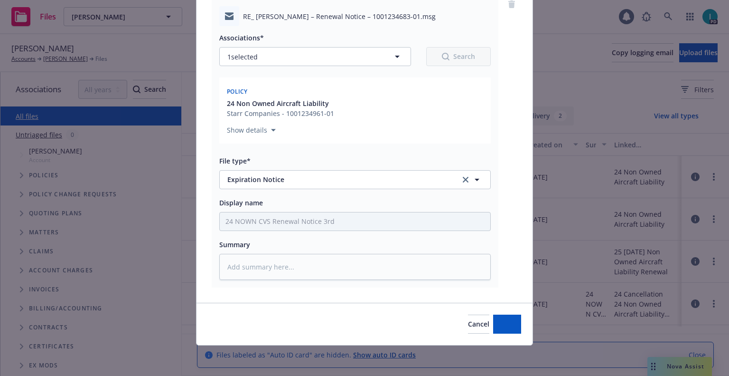
type textarea "x"
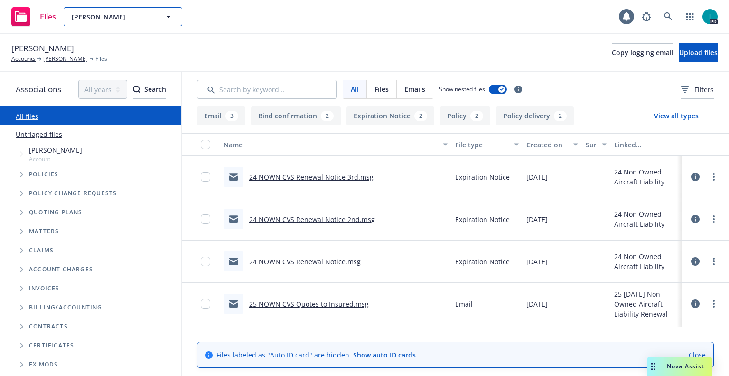
click at [107, 13] on span "Allison Bingham" at bounding box center [113, 17] width 82 height 10
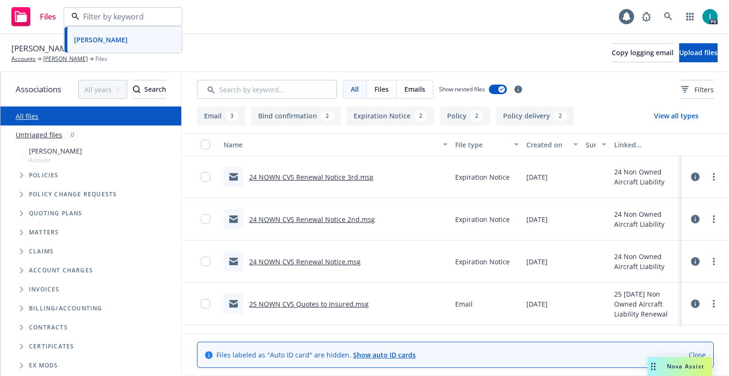
paste input "Cade Rader"
type input "Cade Rader"
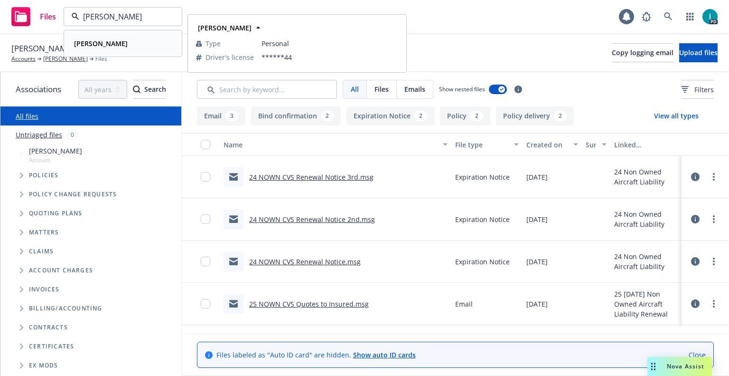
click at [131, 47] on div "Cade Rader" at bounding box center [122, 44] width 105 height 14
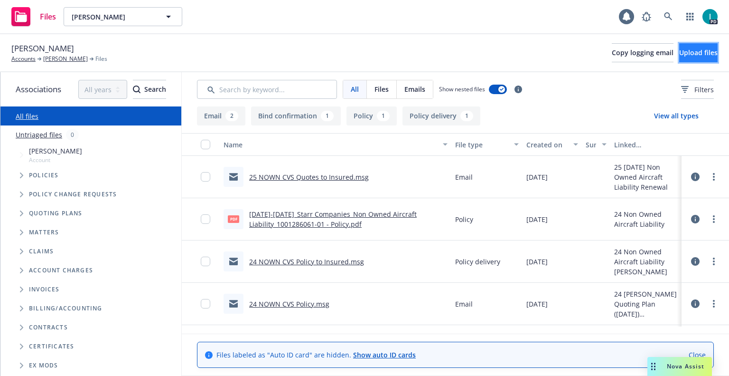
click at [699, 56] on span "Upload files" at bounding box center [698, 52] width 38 height 9
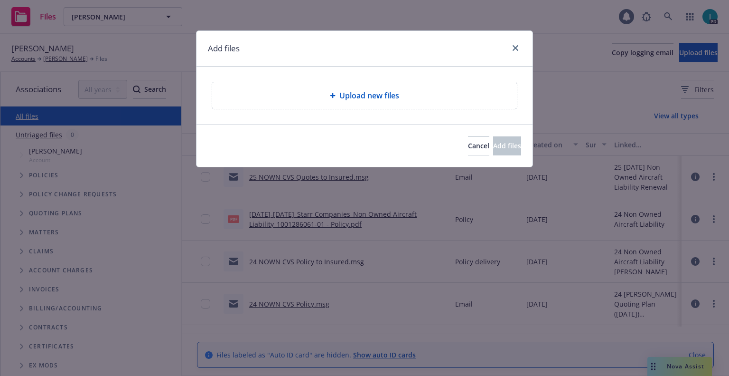
type textarea "x"
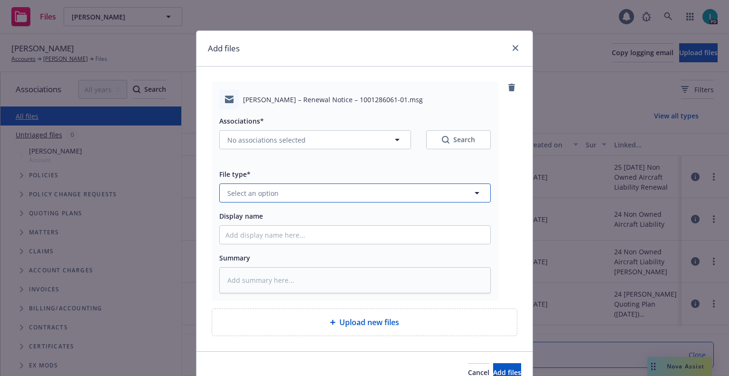
click at [281, 193] on button "Select an option" at bounding box center [355, 192] width 272 height 19
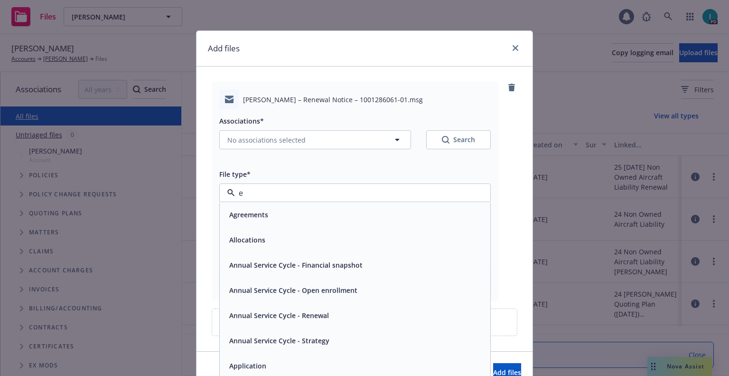
type input "ex"
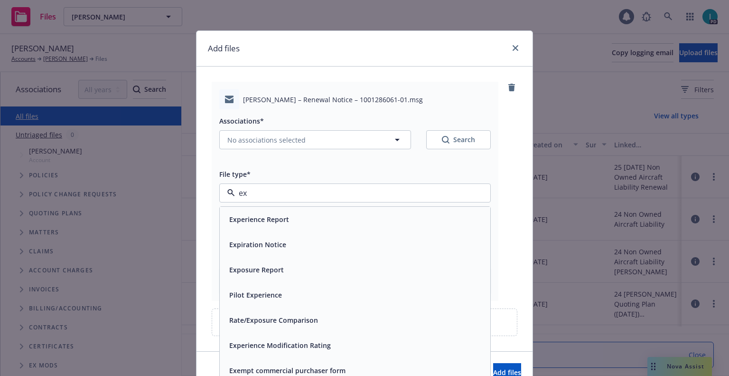
click at [256, 246] on span "Expiration Notice" at bounding box center [257, 244] width 57 height 10
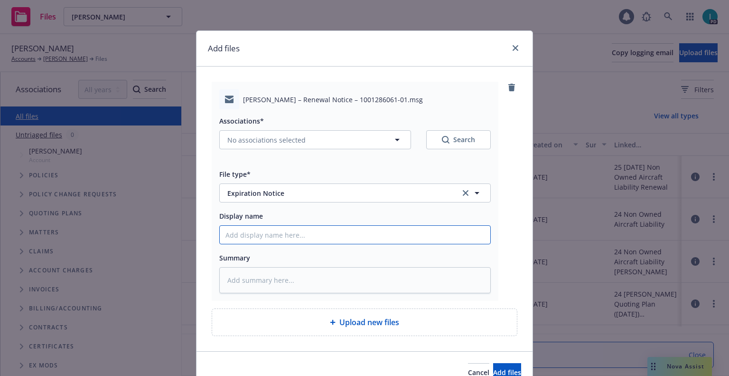
click at [263, 240] on input "Display name" at bounding box center [355, 235] width 271 height 18
type textarea "x"
type input "2"
type textarea "x"
type input "24"
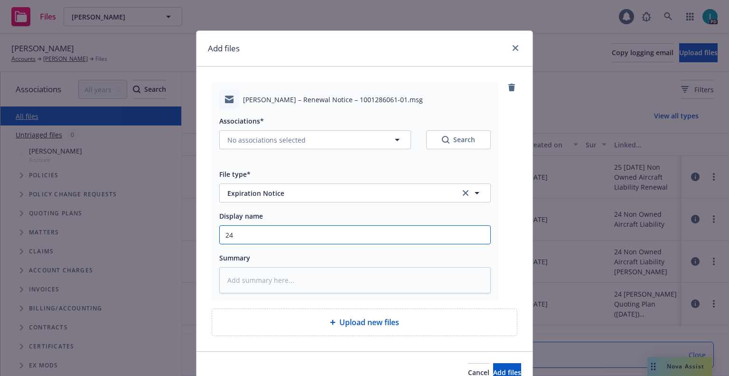
type textarea "x"
type input "24 NOWN CVS Renewal Notice"
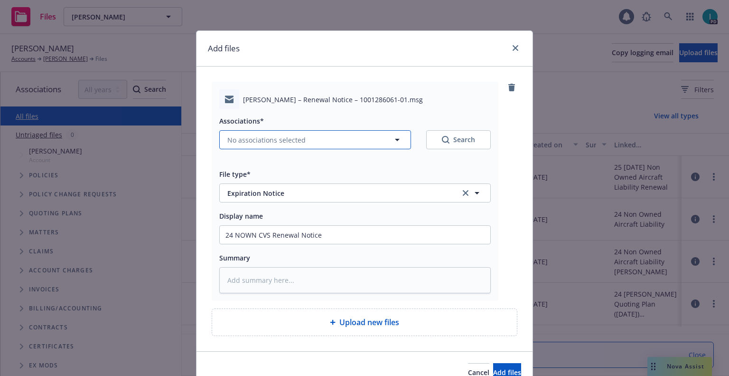
click at [256, 137] on span "No associations selected" at bounding box center [266, 140] width 78 height 10
type textarea "x"
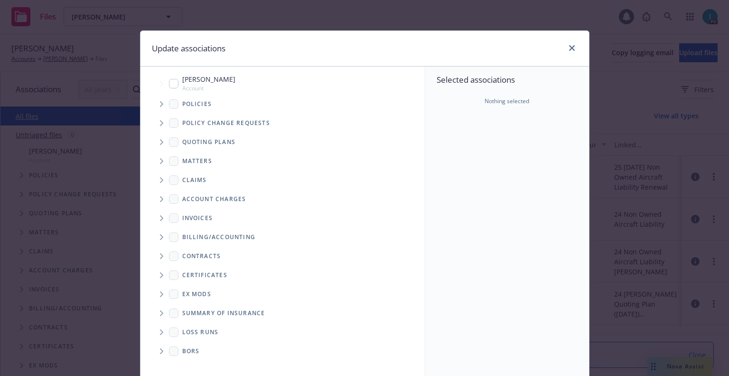
click at [161, 104] on span "Tree Example" at bounding box center [161, 103] width 15 height 15
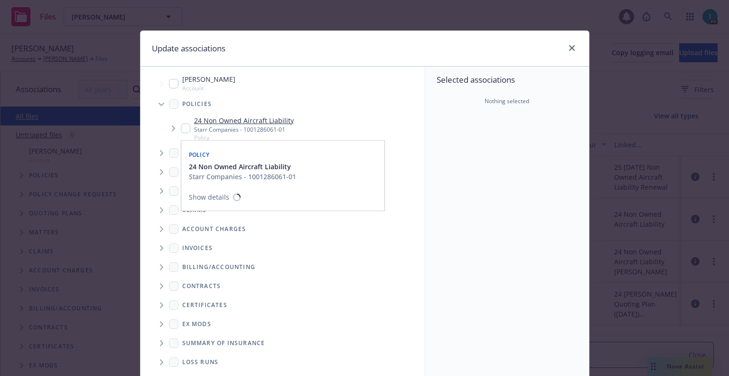
click at [181, 123] on input "Tree Example" at bounding box center [185, 127] width 9 height 9
checkbox input "true"
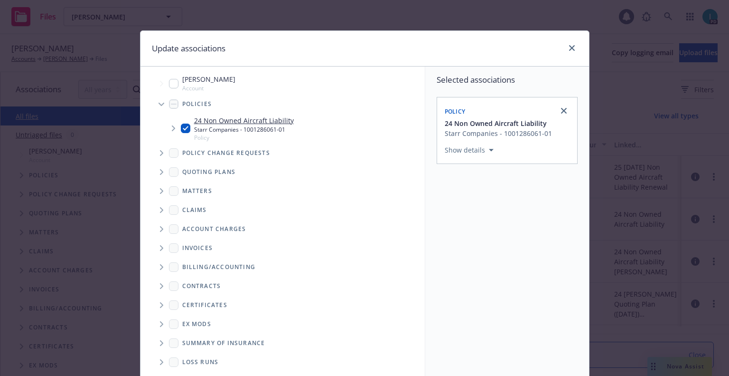
scroll to position [96, 0]
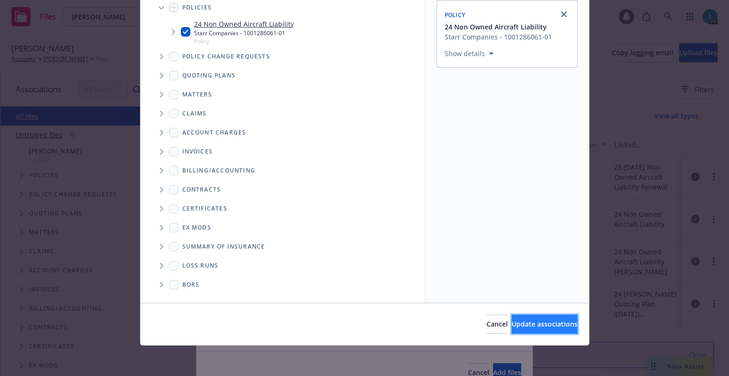
click at [524, 328] on span "Update associations" at bounding box center [545, 323] width 66 height 9
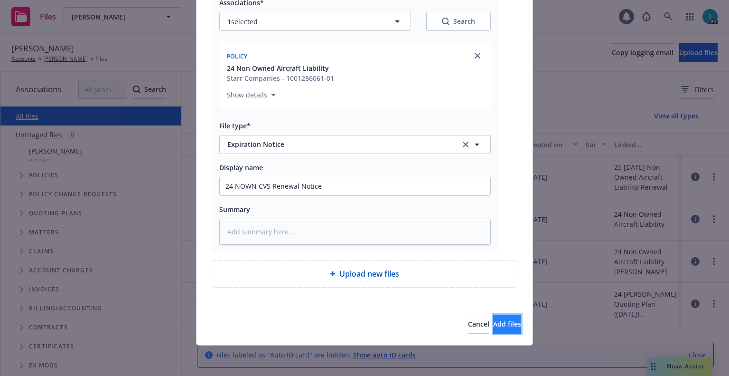
click at [500, 320] on span "Add files" at bounding box center [507, 323] width 28 height 9
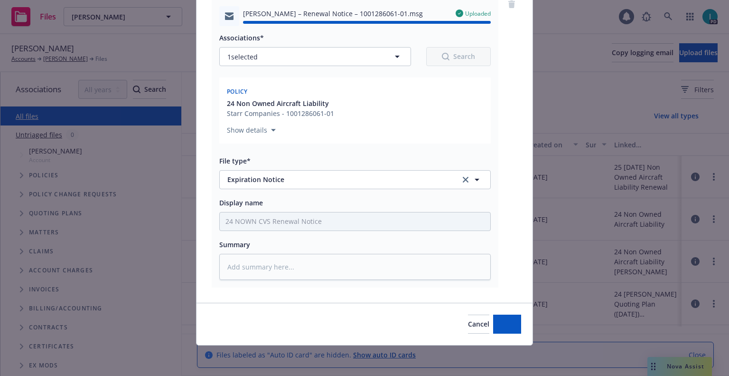
type textarea "x"
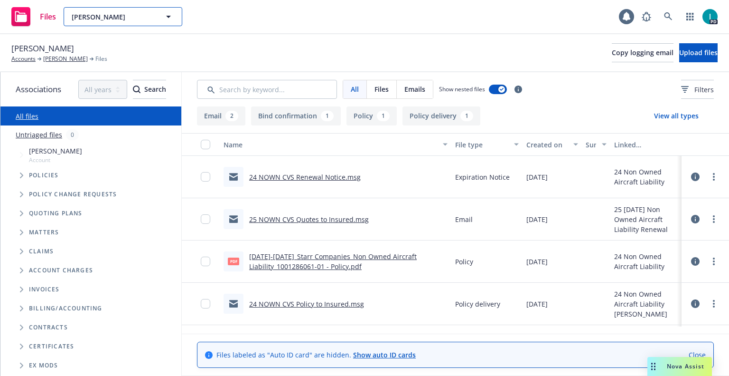
click at [115, 19] on span "Cade Rader" at bounding box center [113, 17] width 82 height 10
paste input "James Willingham"
type input "James Willingham"
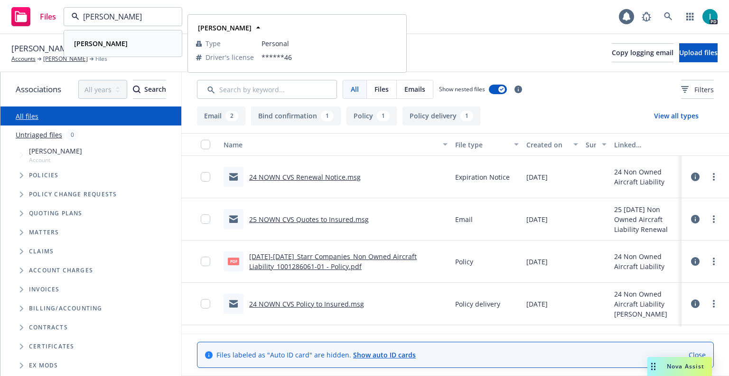
click at [119, 38] on div "James Willingham" at bounding box center [99, 44] width 59 height 14
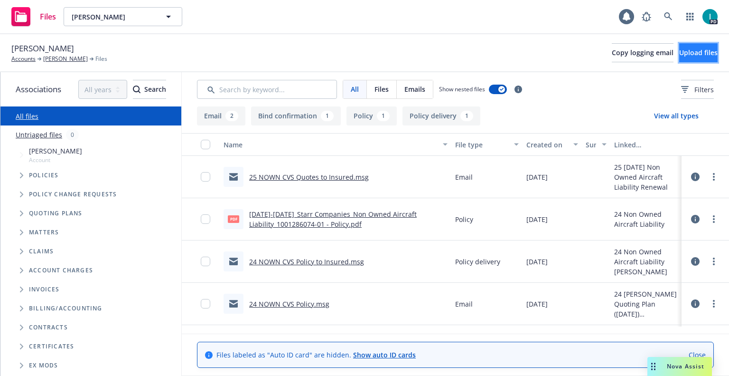
click at [685, 51] on span "Upload files" at bounding box center [698, 52] width 38 height 9
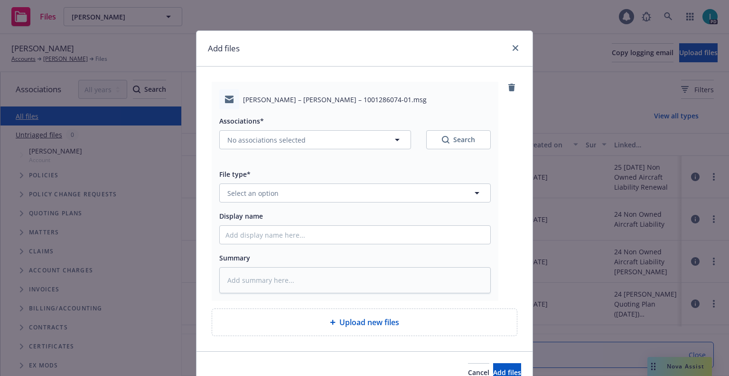
type textarea "x"
click at [292, 188] on button "Select an option" at bounding box center [355, 192] width 272 height 19
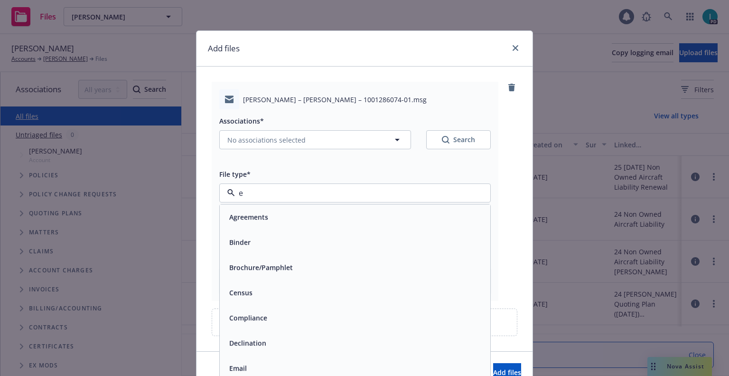
type input "ex"
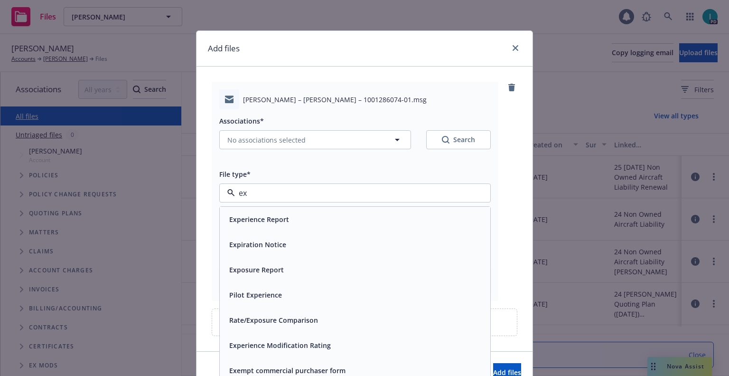
click at [274, 237] on div "Expiration Notice" at bounding box center [355, 244] width 271 height 25
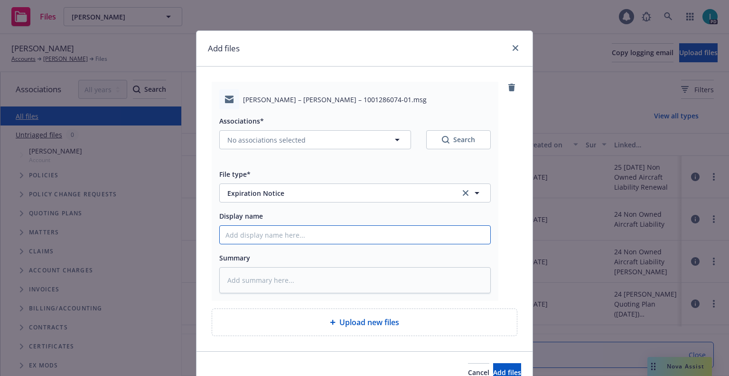
click at [274, 237] on input "Display name" at bounding box center [355, 235] width 271 height 18
type textarea "x"
type input "2"
type textarea "x"
type input "24"
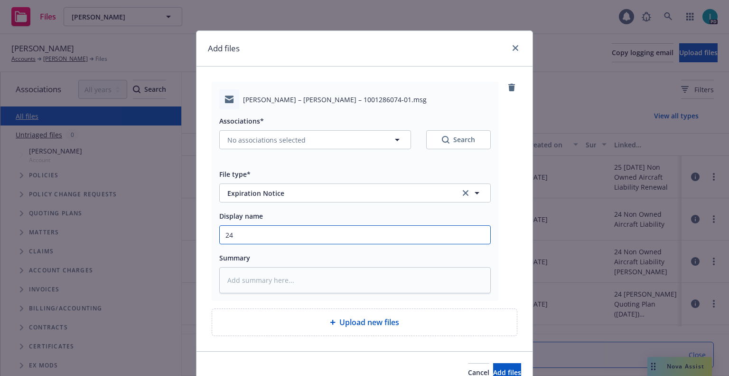
type textarea "x"
type input "24 NOWN CVS Renewal Notice"
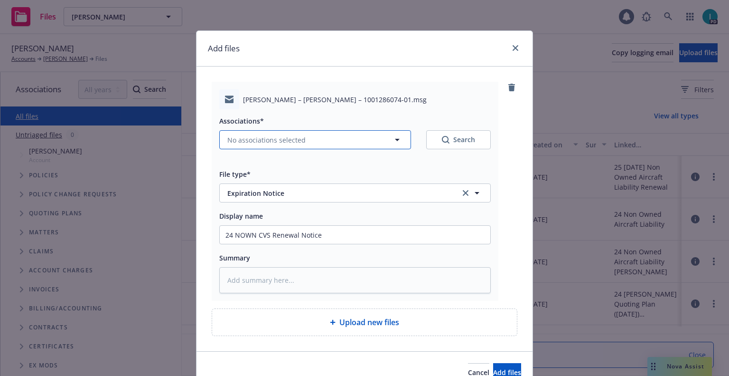
click at [247, 143] on span "No associations selected" at bounding box center [266, 140] width 78 height 10
type textarea "x"
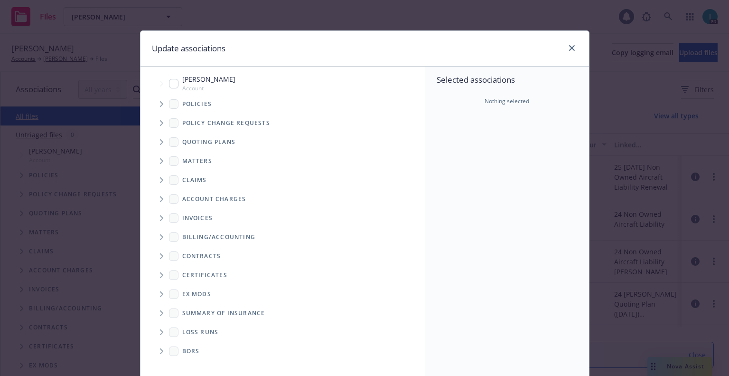
click at [155, 140] on span "Tree Example" at bounding box center [161, 141] width 15 height 15
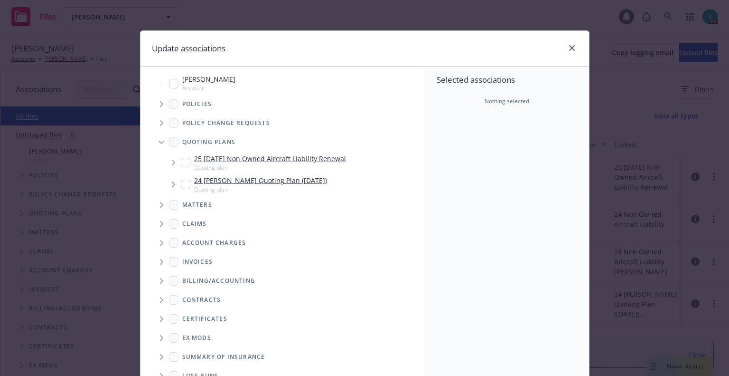
click at [157, 98] on span "Tree Example" at bounding box center [161, 103] width 15 height 15
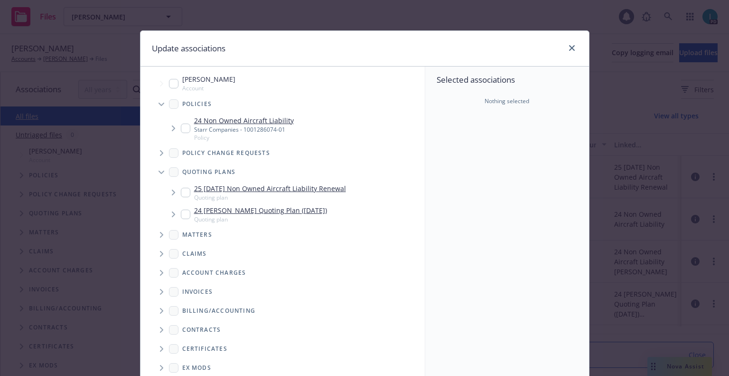
click at [181, 126] on input "Tree Example" at bounding box center [185, 127] width 9 height 9
checkbox input "true"
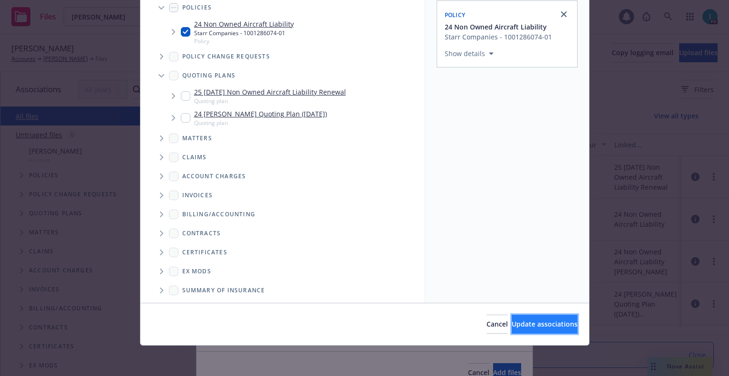
click at [547, 321] on span "Update associations" at bounding box center [545, 323] width 66 height 9
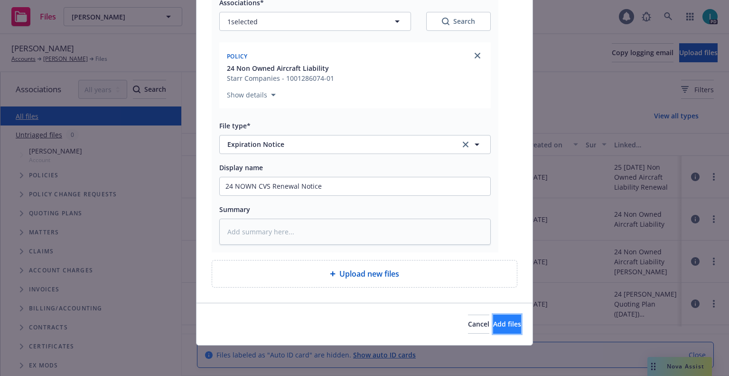
click at [493, 316] on button "Add files" at bounding box center [507, 323] width 28 height 19
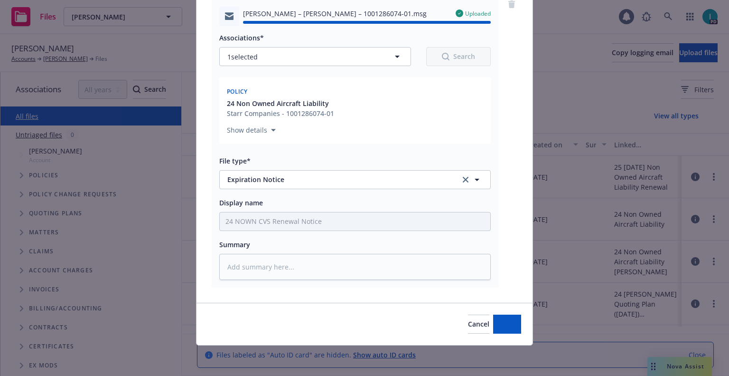
type textarea "x"
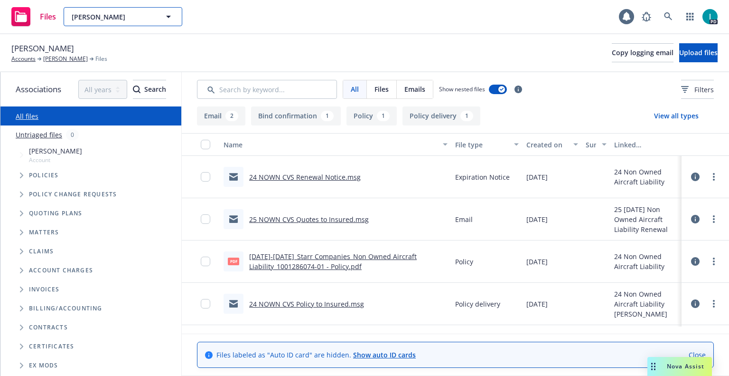
click at [120, 16] on span "James Willingham" at bounding box center [113, 17] width 82 height 10
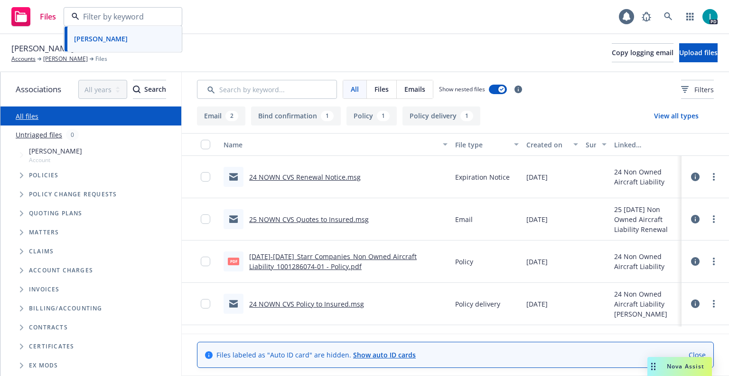
paste input "Brody Kimball"
type input "Brody Kimball"
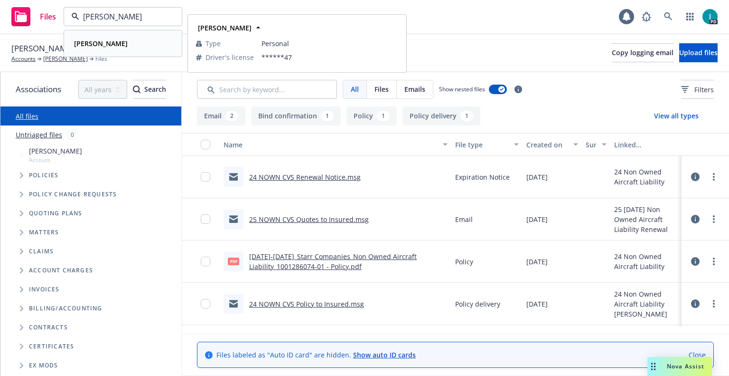
click at [114, 42] on strong "Brody Kimball" at bounding box center [101, 43] width 54 height 9
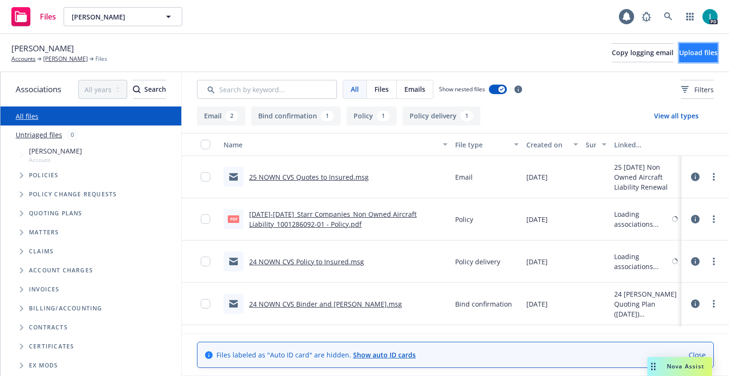
click at [679, 51] on span "Upload files" at bounding box center [698, 52] width 38 height 9
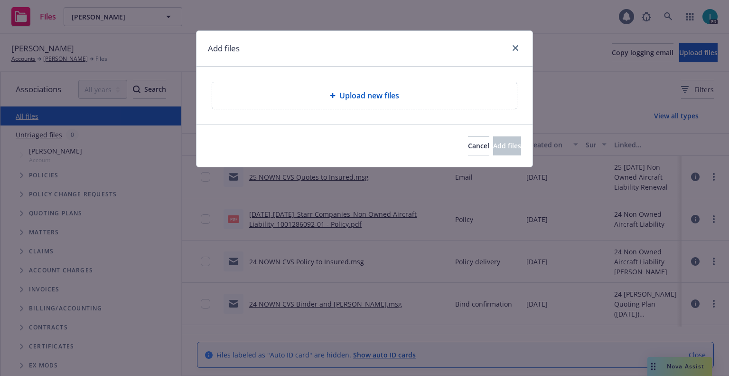
type textarea "x"
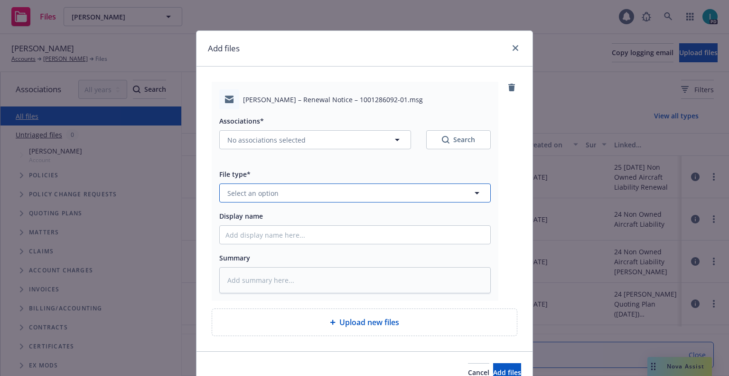
click at [246, 188] on span "Select an option" at bounding box center [252, 193] width 51 height 10
type input "ex"
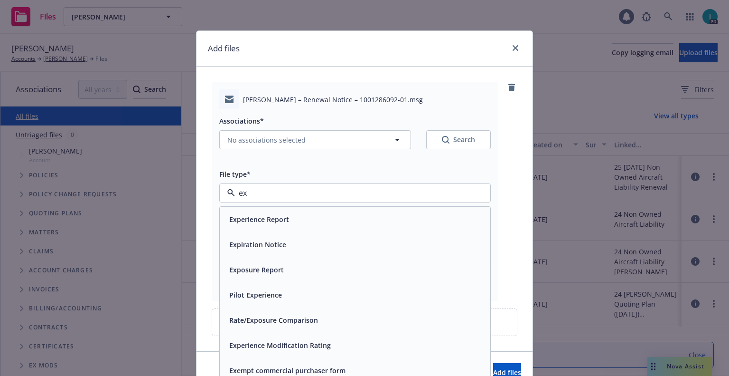
click at [271, 248] on span "Expiration Notice" at bounding box center [257, 244] width 57 height 10
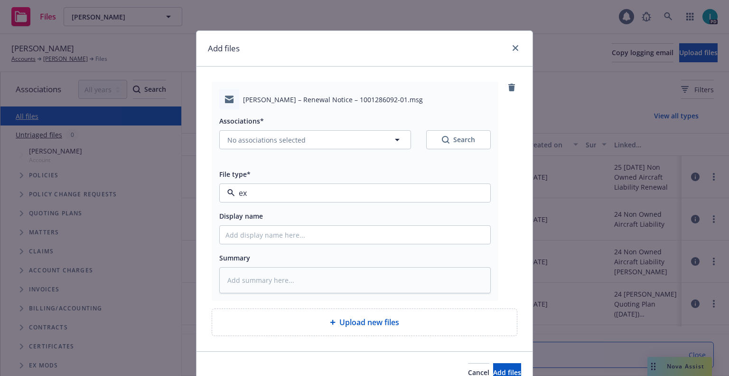
type textarea "x"
click at [269, 236] on input "Display name" at bounding box center [355, 235] width 271 height 18
type input "2"
type textarea "x"
type input "24"
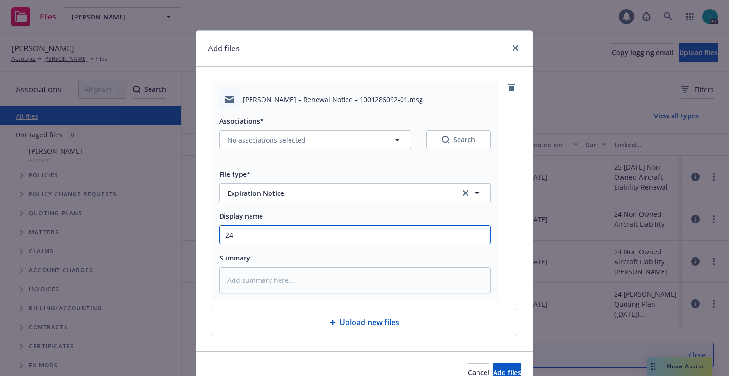
type textarea "x"
type input "24 NOWN CVS Renewal Notice"
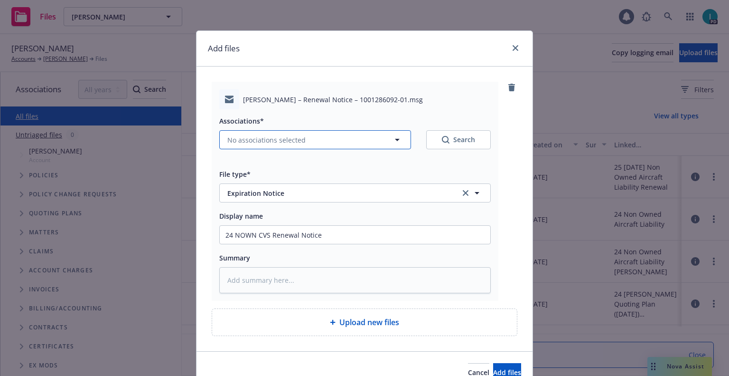
click at [251, 146] on button "No associations selected" at bounding box center [315, 139] width 192 height 19
type textarea "x"
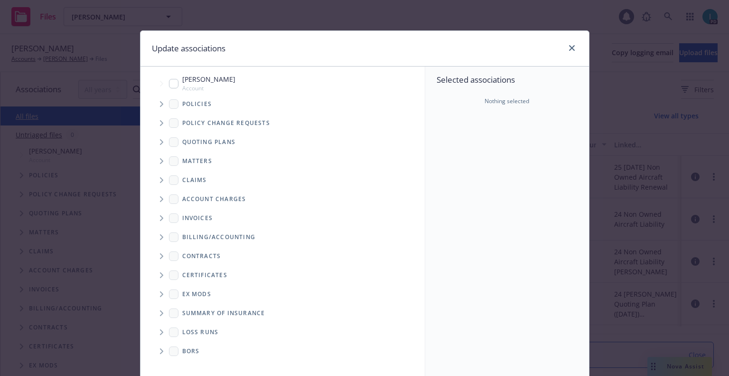
click at [157, 98] on span "Tree Example" at bounding box center [161, 103] width 15 height 15
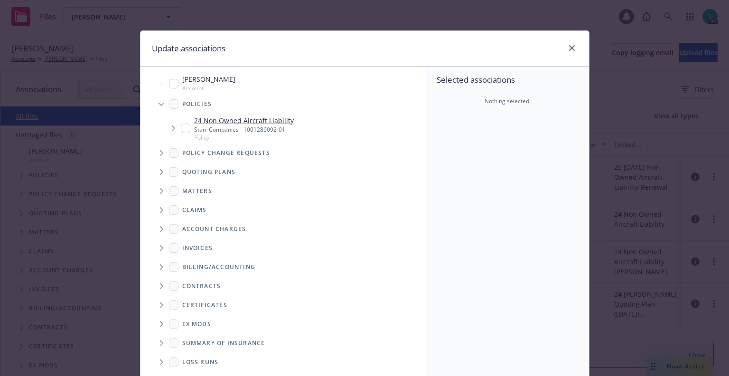
click at [184, 128] on input "Tree Example" at bounding box center [185, 127] width 9 height 9
checkbox input "true"
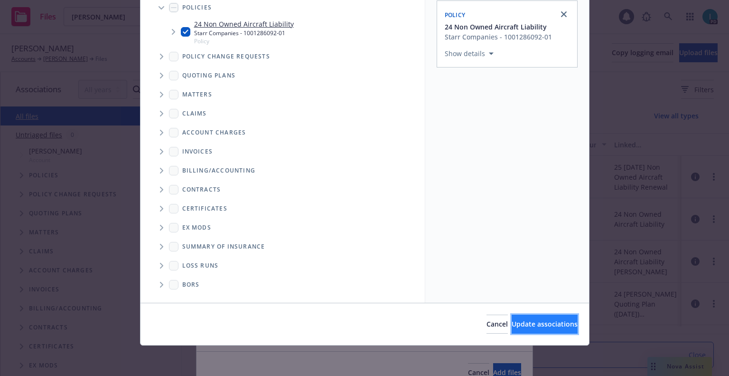
click at [512, 332] on button "Update associations" at bounding box center [545, 323] width 66 height 19
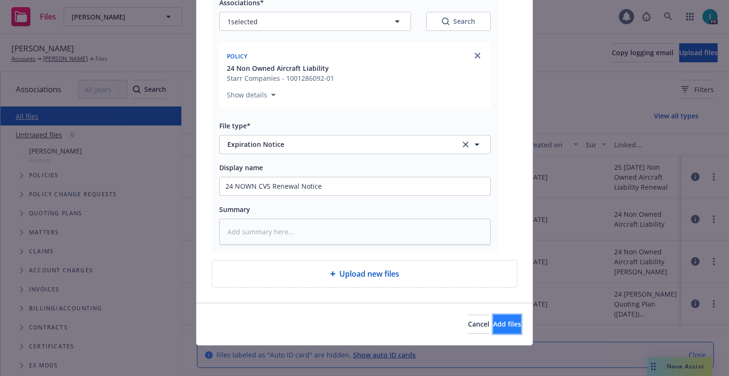
click at [493, 327] on span "Add files" at bounding box center [507, 323] width 28 height 9
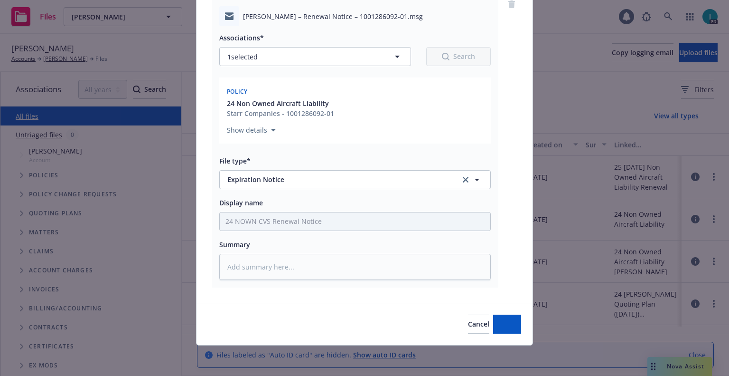
scroll to position [83, 0]
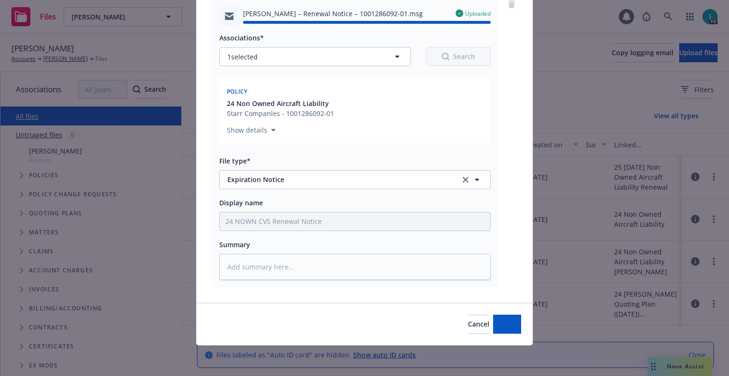
type textarea "x"
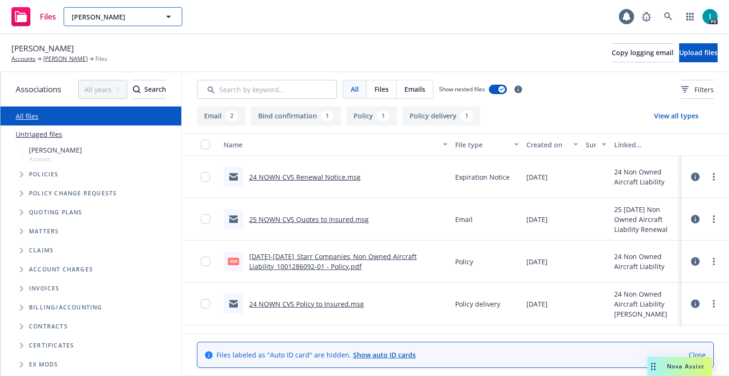
click at [135, 19] on span "Brody Kimball" at bounding box center [113, 17] width 82 height 10
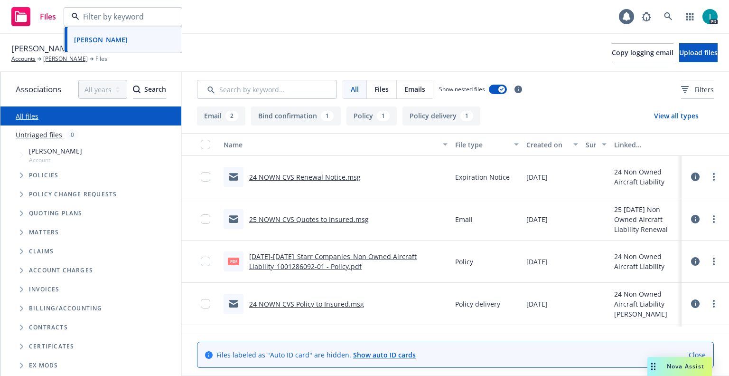
paste input "James Willingham"
type input "James Willingham"
click at [118, 46] on strong "James Willingham" at bounding box center [101, 43] width 54 height 9
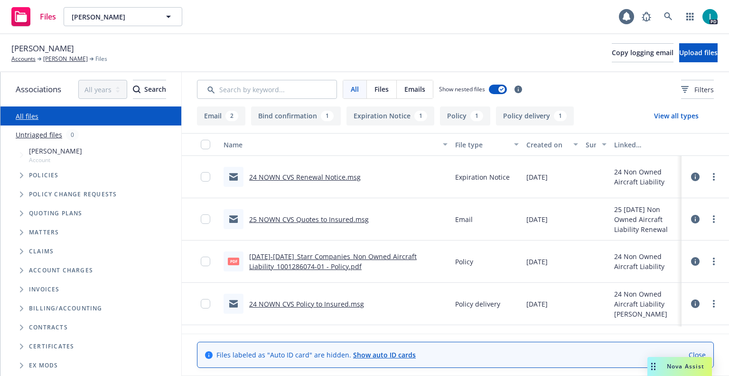
click at [325, 216] on link "25 NOWN CVS Quotes to Insured.msg" at bounding box center [309, 219] width 120 height 9
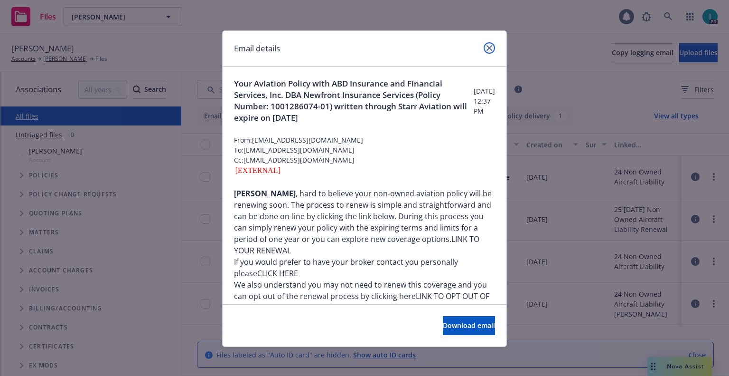
click at [488, 47] on icon "close" at bounding box center [490, 48] width 6 height 6
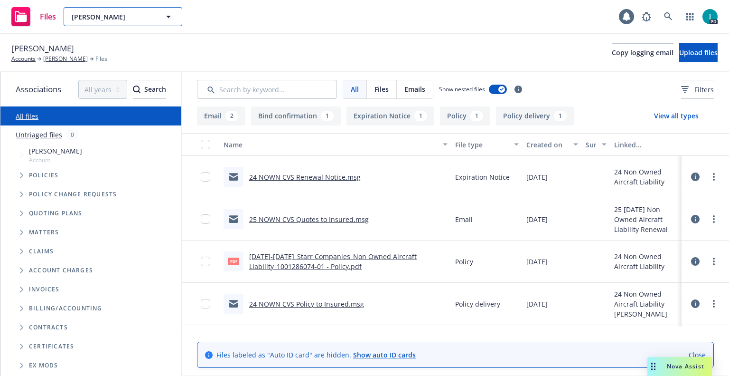
click at [88, 19] on span "James Willingham" at bounding box center [113, 17] width 82 height 10
paste input "Jonathan Chadwick"
type input "Jonathan Chadwick"
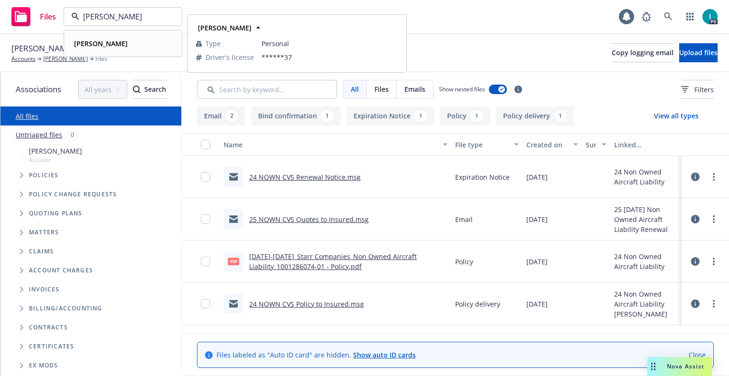
click at [145, 42] on div "Jonathan Chadwick" at bounding box center [122, 44] width 105 height 14
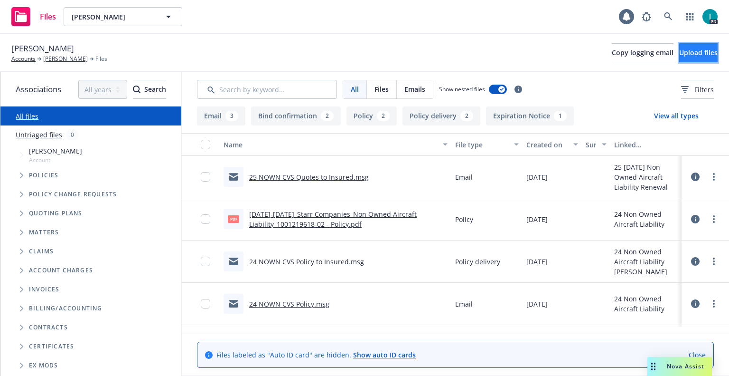
click at [679, 56] on span "Upload files" at bounding box center [698, 52] width 38 height 9
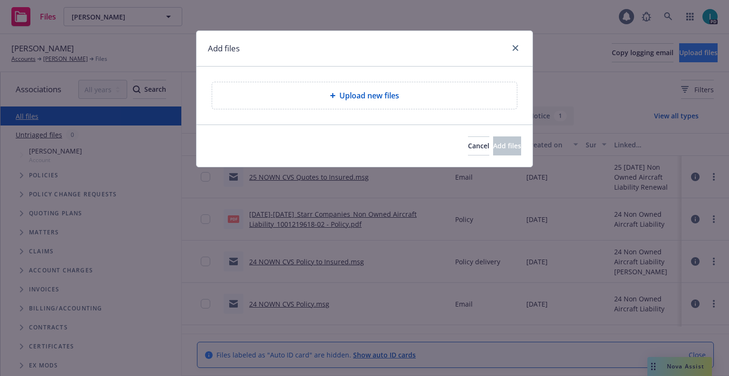
type textarea "x"
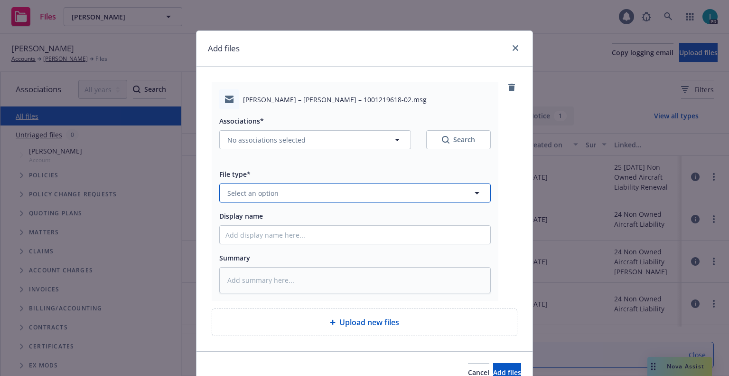
click at [254, 197] on span "Select an option" at bounding box center [252, 193] width 51 height 10
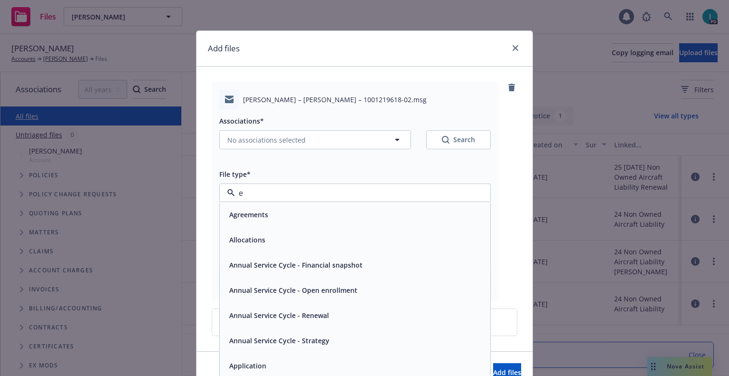
type input "ex"
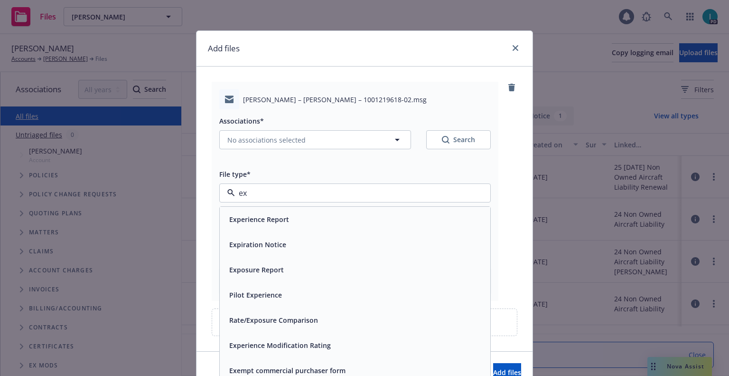
click at [280, 242] on span "Expiration Notice" at bounding box center [257, 244] width 57 height 10
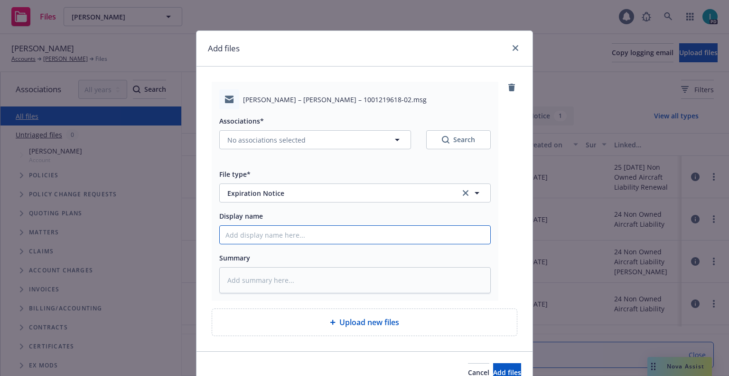
click at [280, 238] on input "Display name" at bounding box center [355, 235] width 271 height 18
type textarea "x"
type input "2"
type textarea "x"
type input "24"
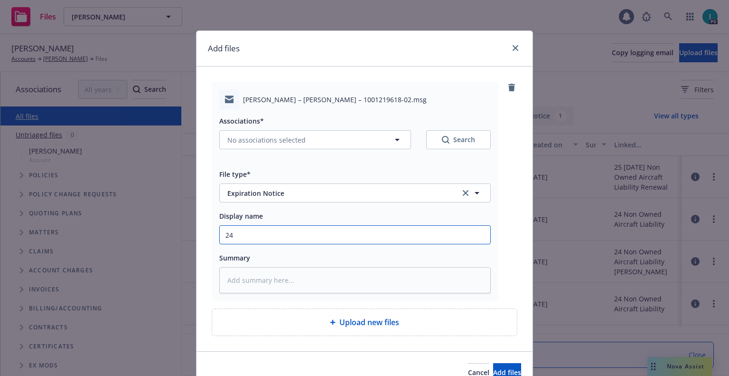
type textarea "x"
type input "24 NOWN CVS Renewal Notice"
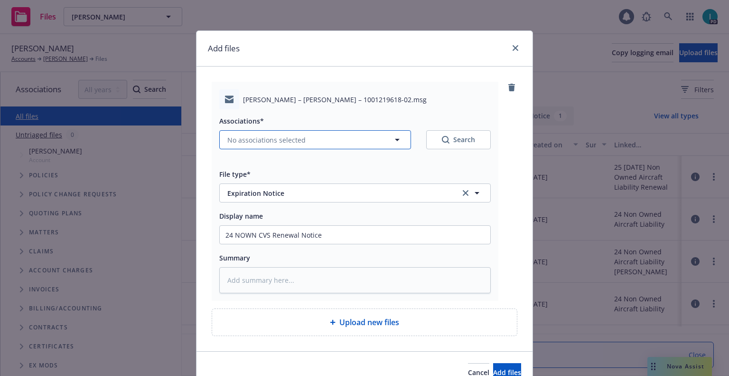
click at [262, 145] on button "No associations selected" at bounding box center [315, 139] width 192 height 19
type textarea "x"
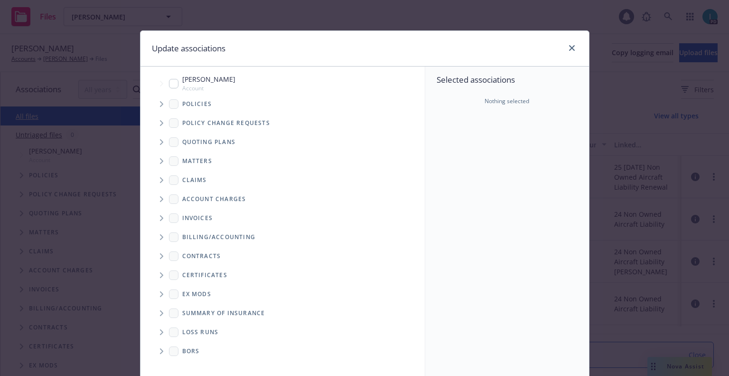
click at [160, 103] on icon "Tree Example" at bounding box center [162, 104] width 4 height 6
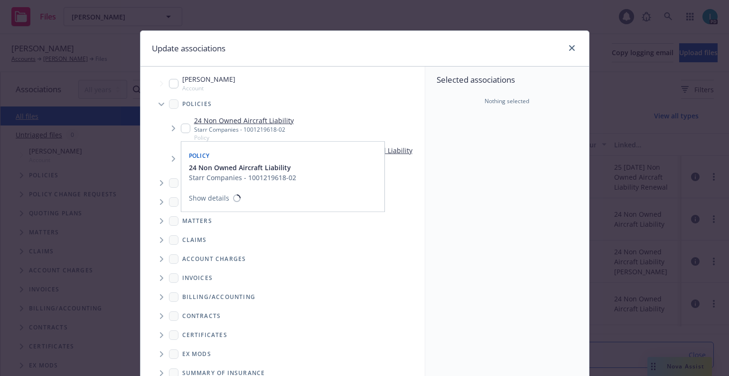
click at [181, 129] on input "Tree Example" at bounding box center [185, 127] width 9 height 9
checkbox input "true"
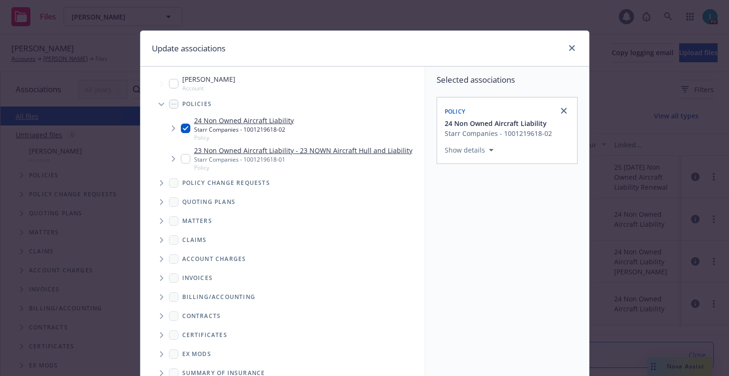
scroll to position [96, 0]
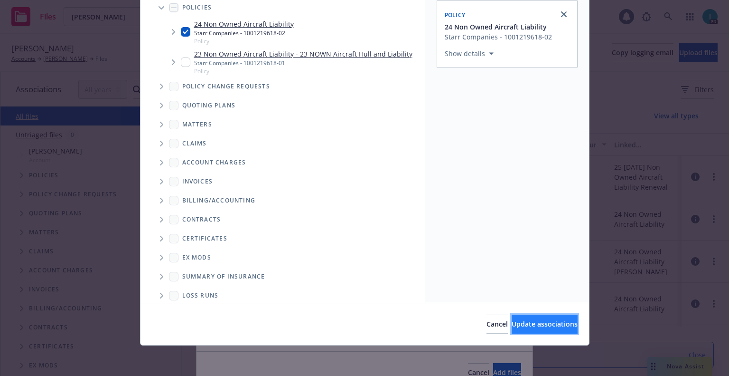
click at [517, 327] on span "Update associations" at bounding box center [545, 323] width 66 height 9
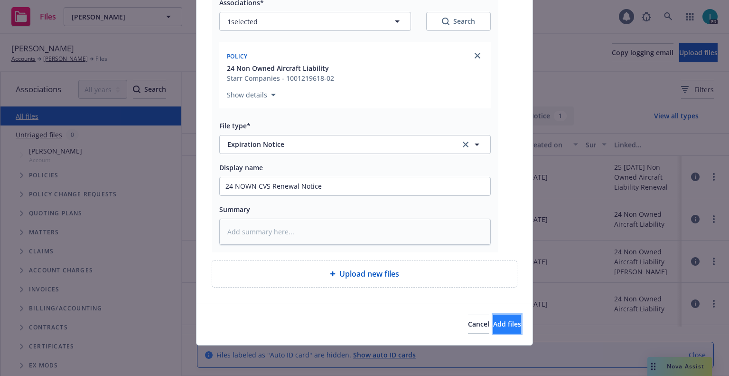
click at [493, 327] on span "Add files" at bounding box center [507, 323] width 28 height 9
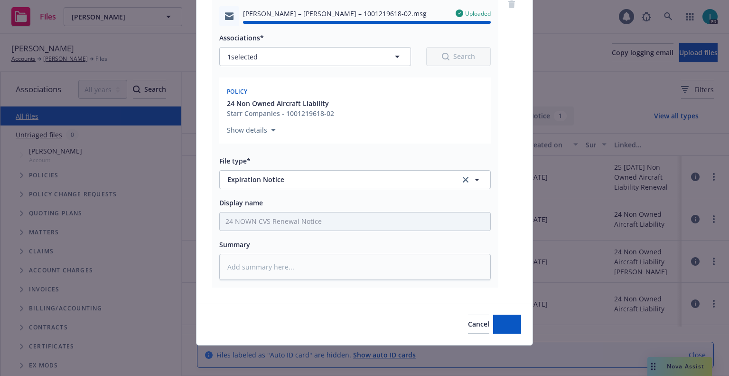
type textarea "x"
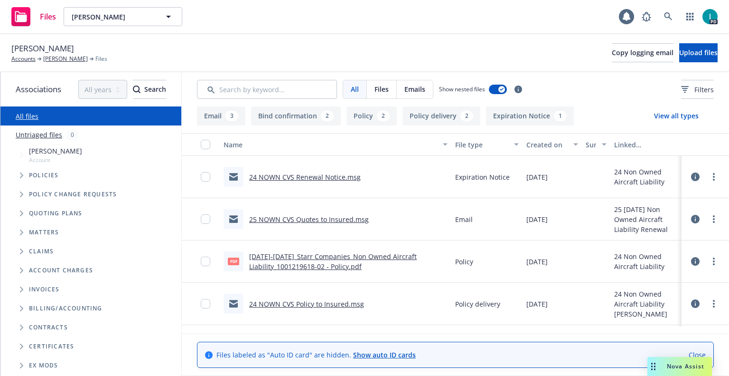
click at [232, 30] on div "Files Jonathan Chadwick Jonathan Chadwick 1 PD" at bounding box center [364, 17] width 729 height 34
click at [125, 17] on span "Jonathan Chadwick" at bounding box center [113, 17] width 82 height 10
paste input "James Hegstrom"
type input "James Hegstrom"
click at [119, 42] on strong "James Hegstrom" at bounding box center [101, 43] width 54 height 9
